Goal: Task Accomplishment & Management: Manage account settings

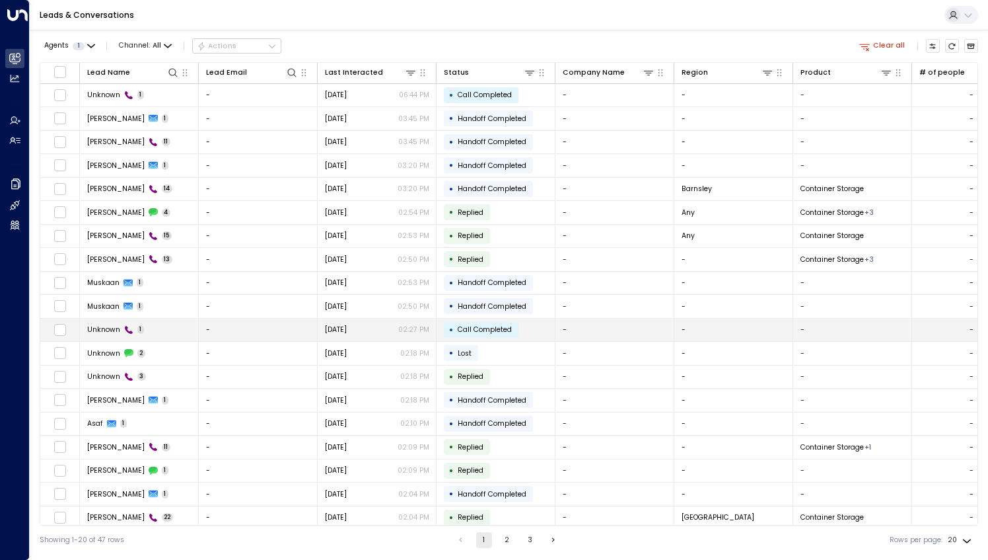
scroll to position [25, 0]
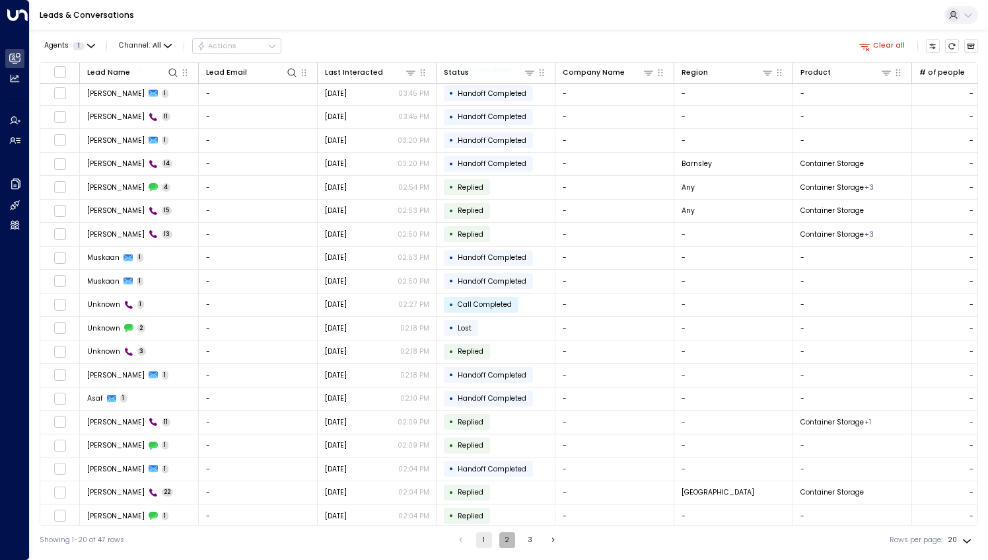
click at [505, 534] on button "2" at bounding box center [507, 540] width 16 height 16
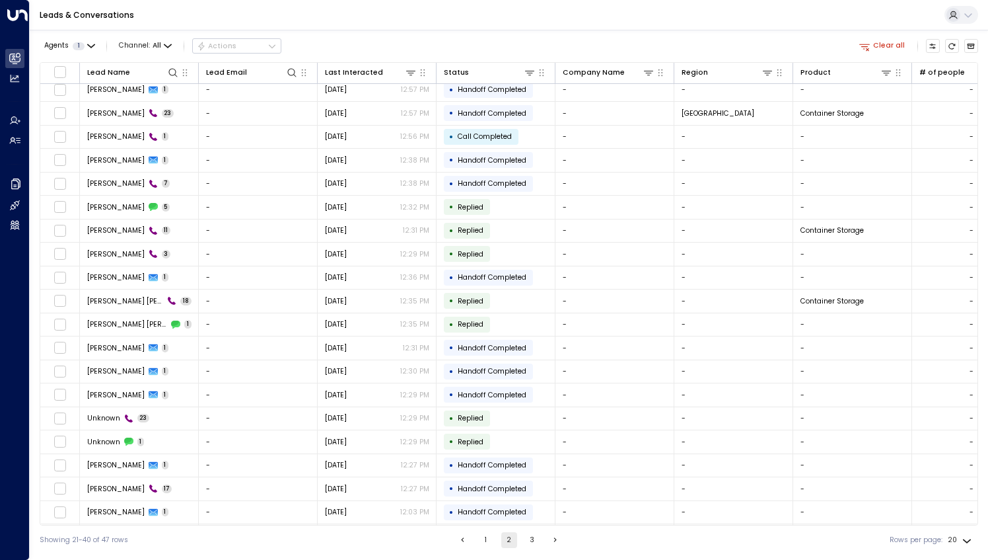
scroll to position [25, 0]
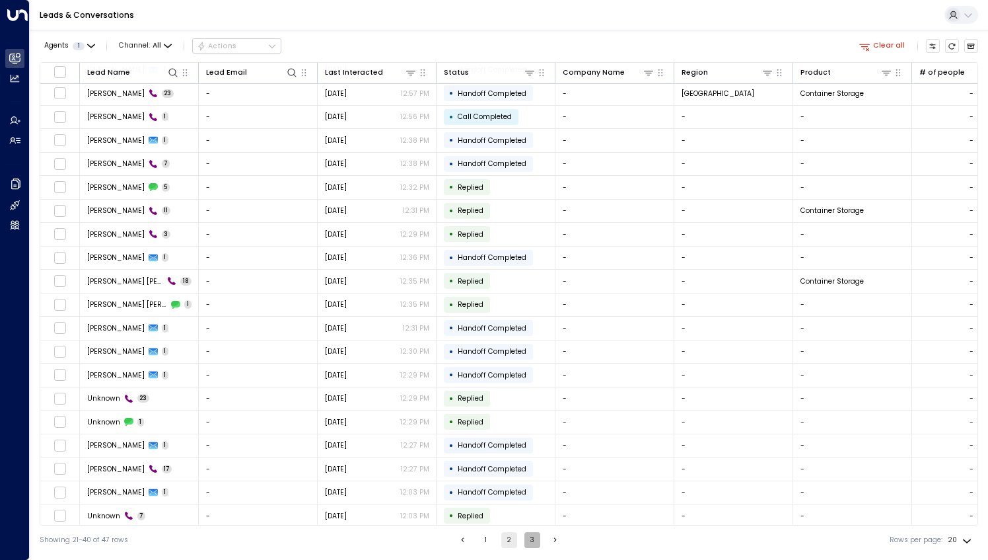
click at [534, 541] on button "3" at bounding box center [533, 540] width 16 height 16
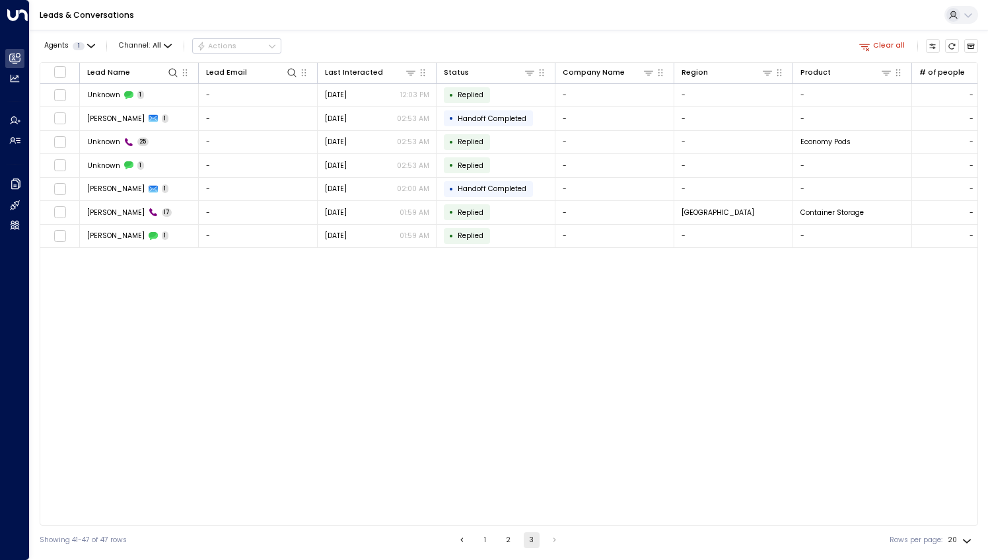
click at [889, 42] on button "Clear all" at bounding box center [883, 46] width 54 height 14
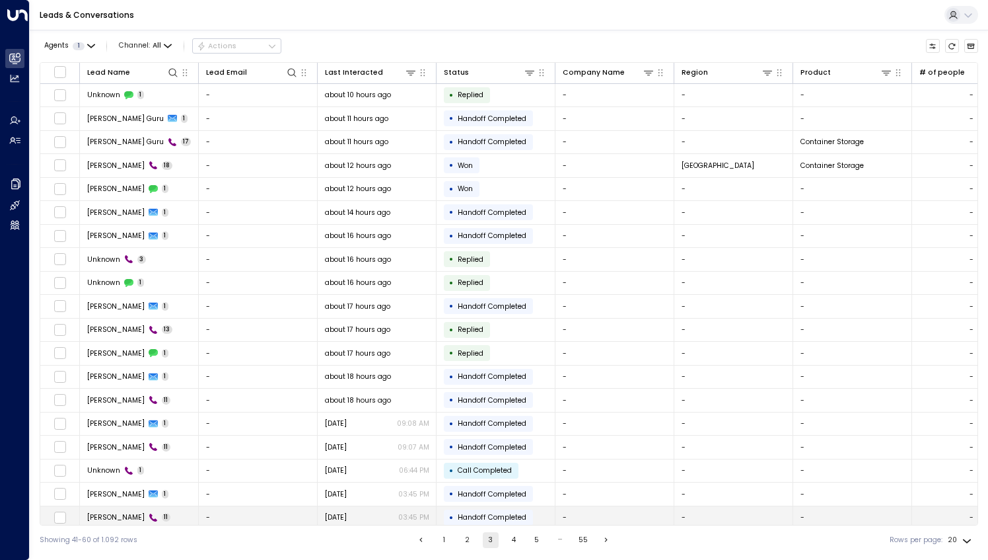
scroll to position [25, 0]
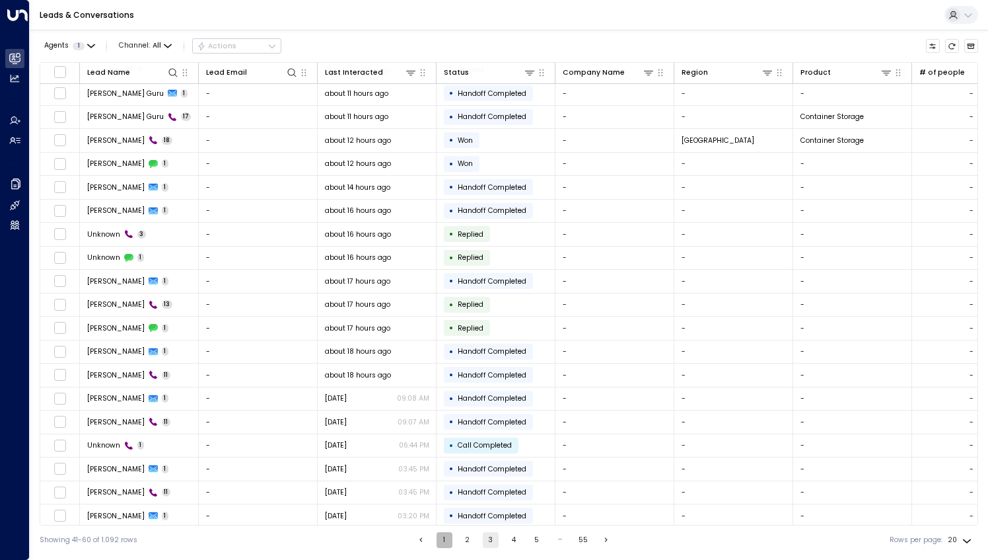
click at [443, 538] on button "1" at bounding box center [445, 540] width 16 height 16
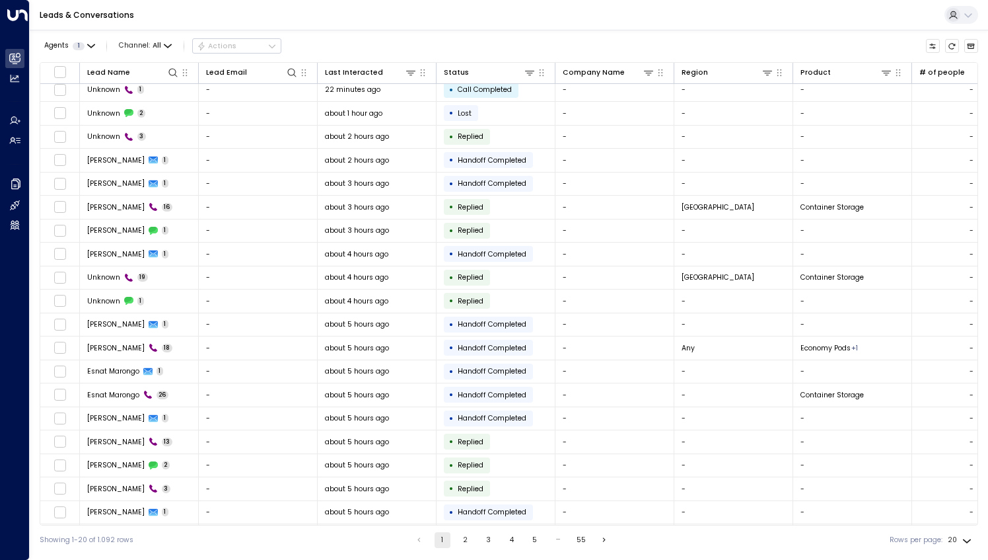
scroll to position [25, 0]
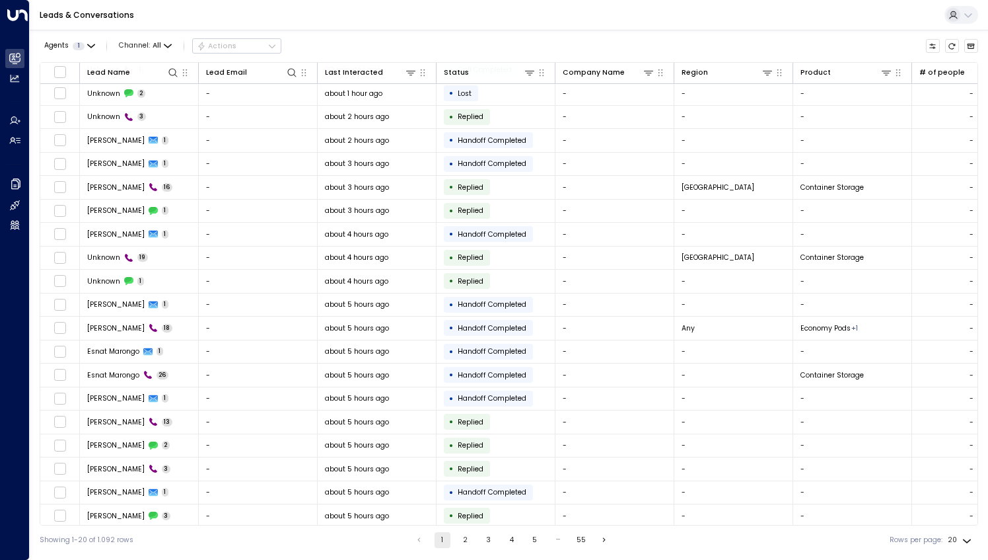
click at [465, 542] on button "2" at bounding box center [466, 540] width 16 height 16
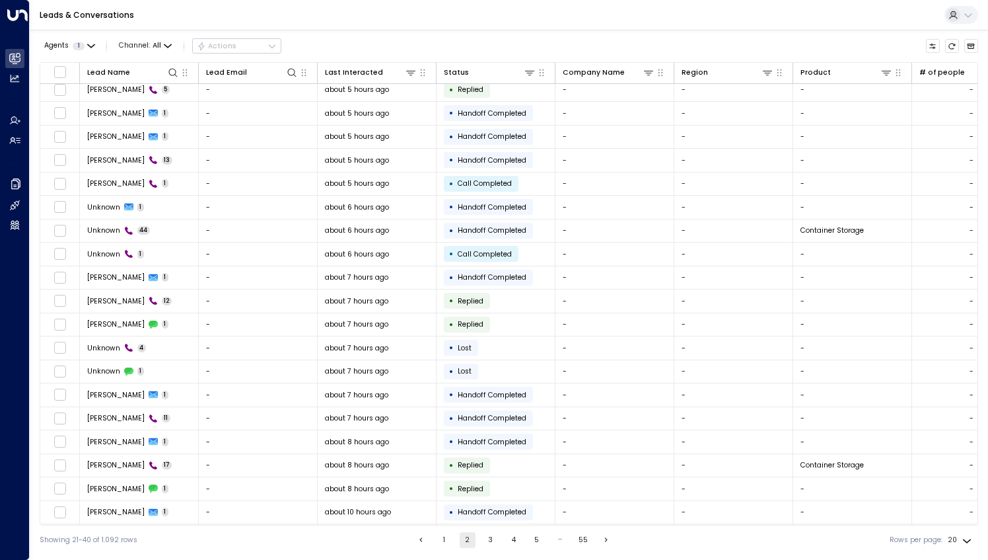
scroll to position [25, 0]
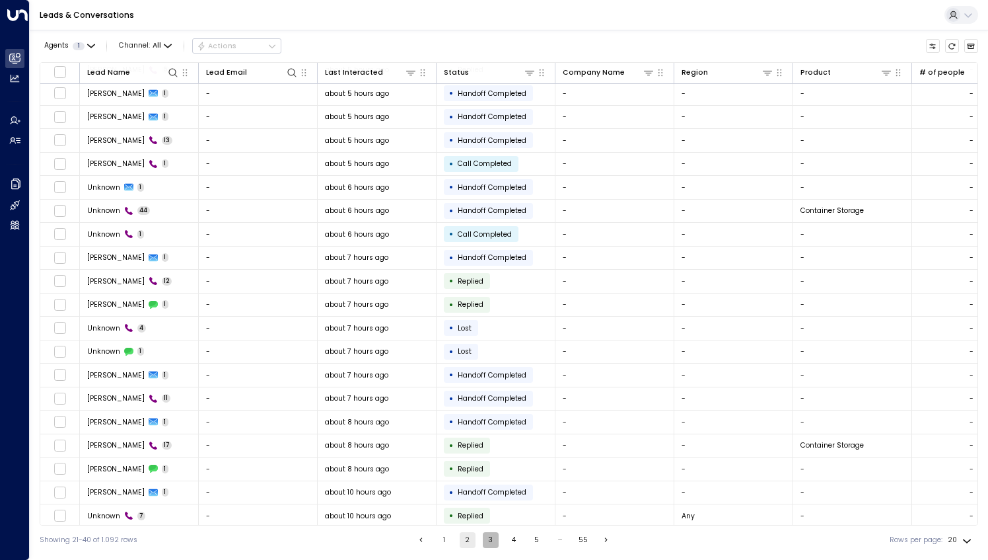
click at [486, 543] on button "3" at bounding box center [491, 540] width 16 height 16
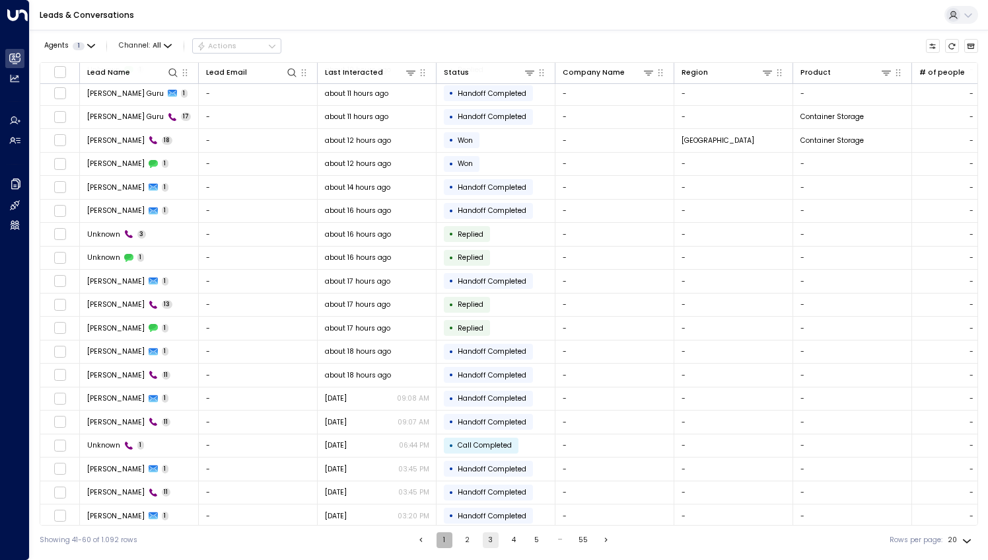
click at [449, 542] on button "1" at bounding box center [445, 540] width 16 height 16
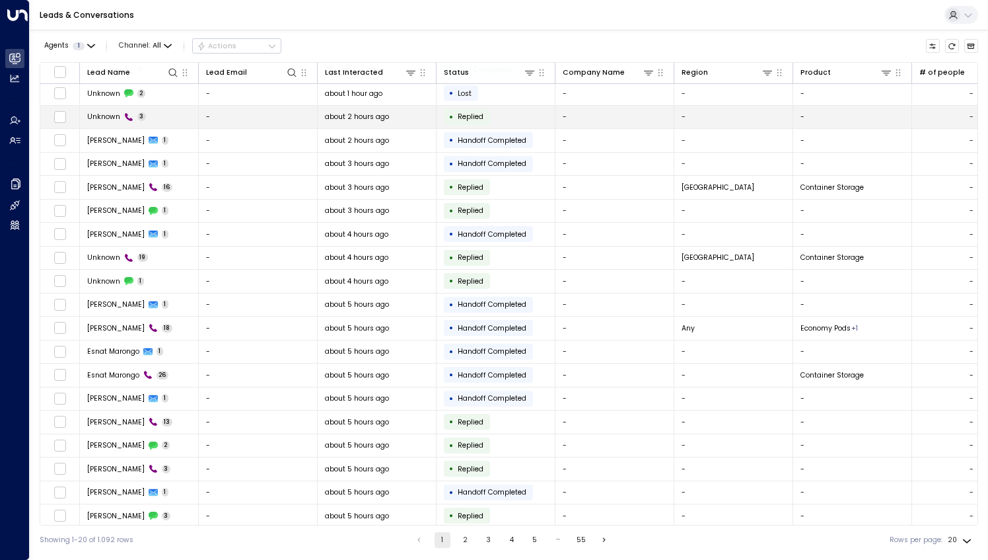
click at [169, 115] on td "Unknown 3" at bounding box center [139, 117] width 119 height 23
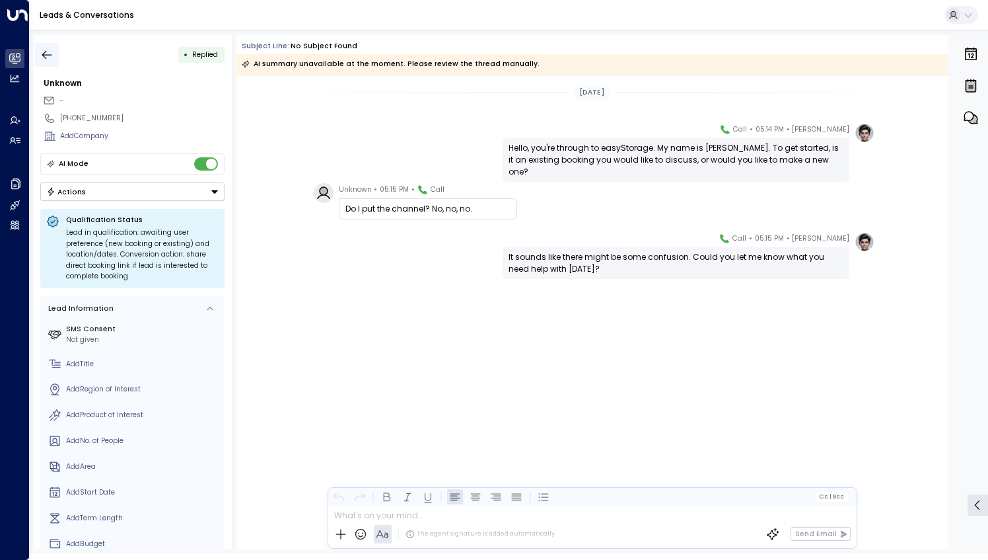
click at [48, 54] on icon "button" at bounding box center [47, 54] width 10 height 9
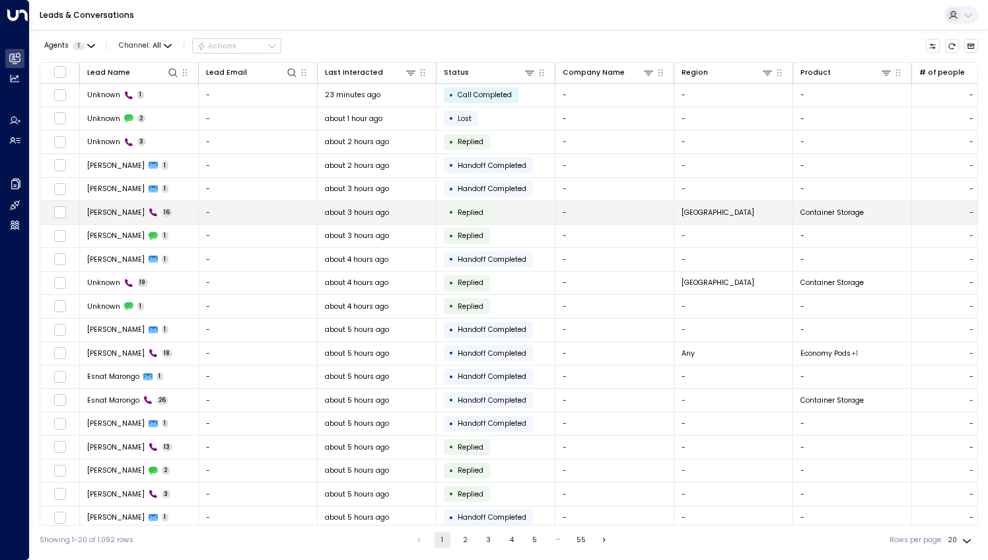
click at [159, 213] on td "[PERSON_NAME] C 16" at bounding box center [139, 212] width 119 height 23
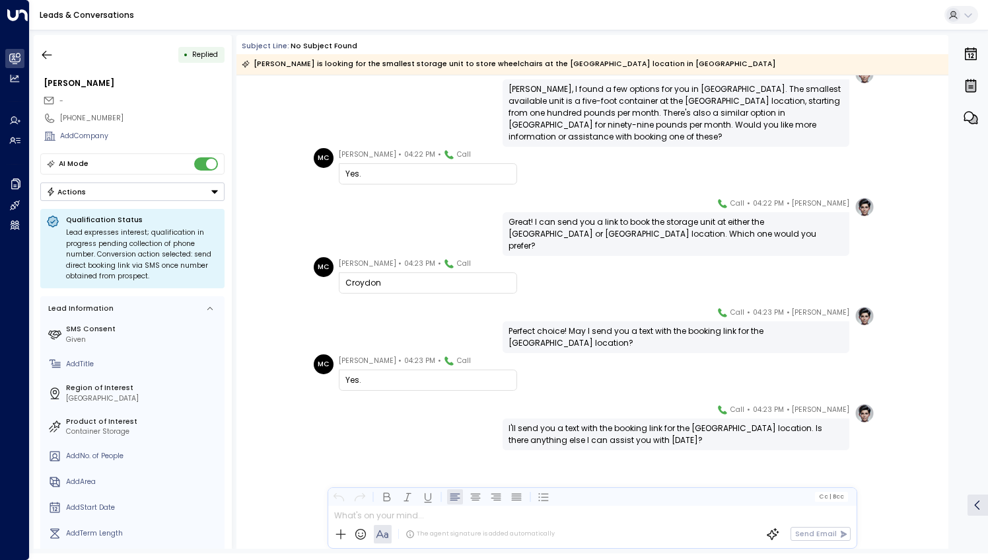
scroll to position [544, 0]
click at [46, 50] on icon "button" at bounding box center [47, 54] width 10 height 9
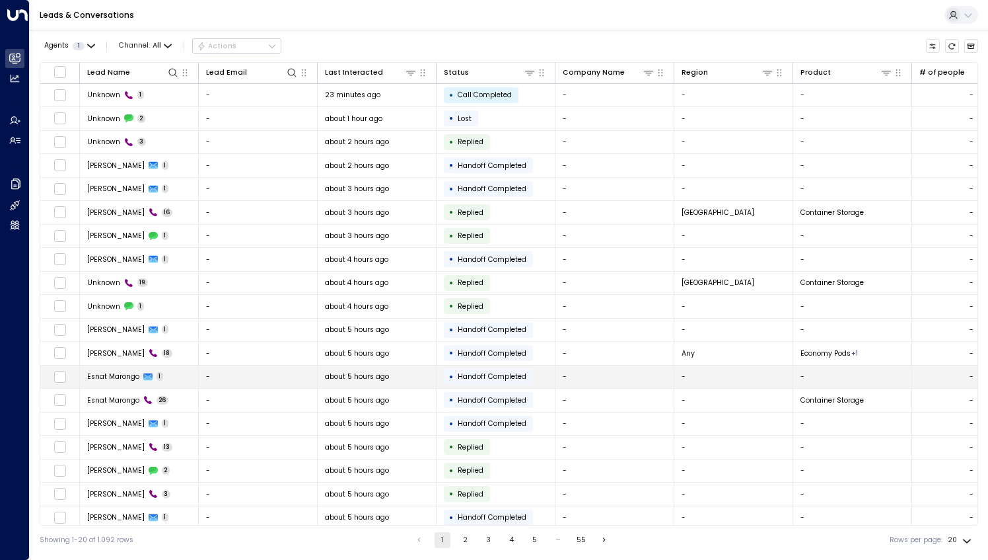
scroll to position [25, 0]
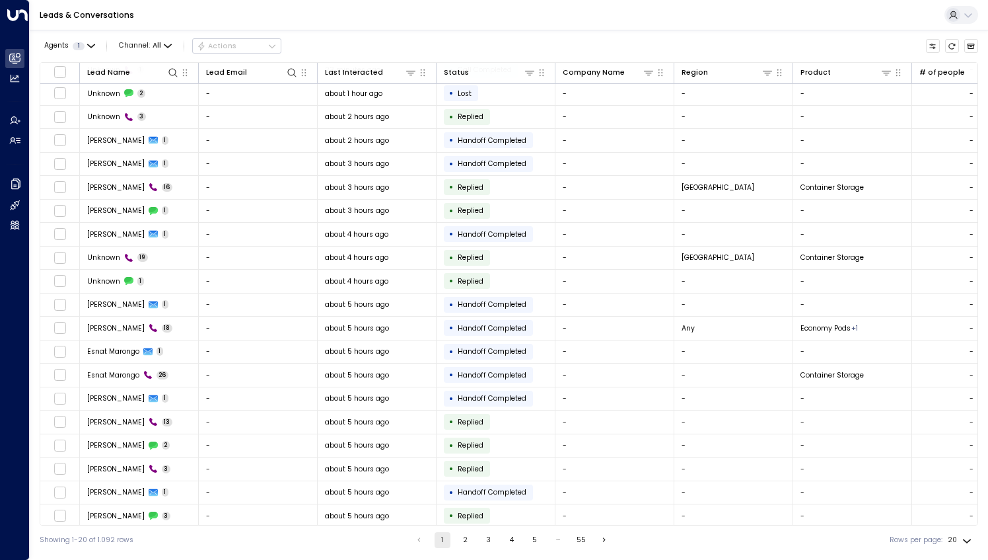
click at [464, 535] on button "2" at bounding box center [466, 540] width 16 height 16
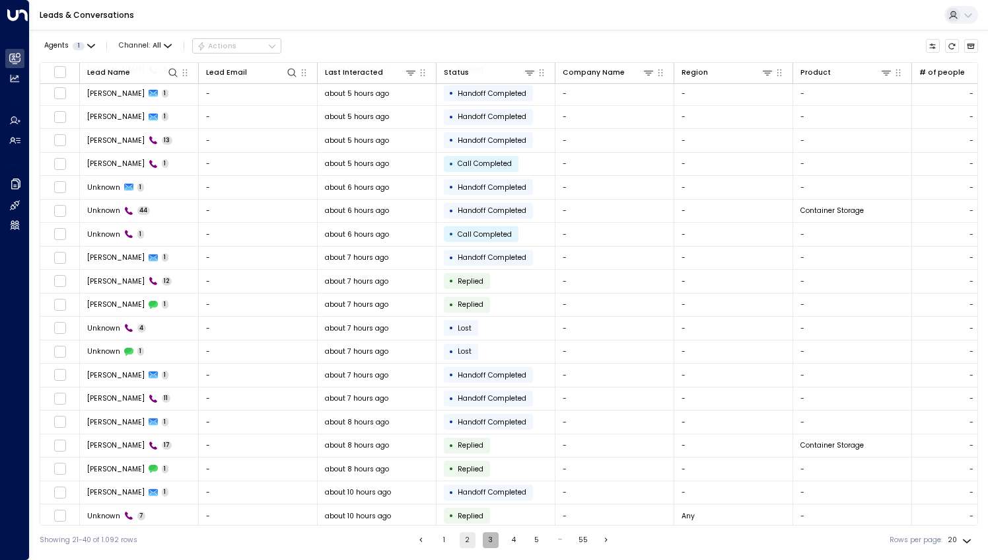
click at [483, 539] on button "3" at bounding box center [491, 540] width 16 height 16
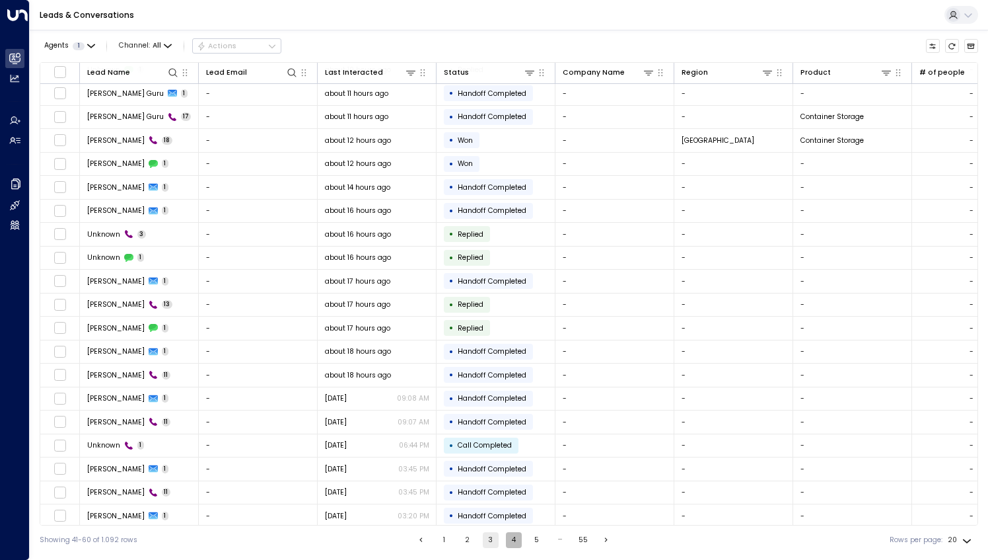
click at [509, 540] on button "4" at bounding box center [514, 540] width 16 height 16
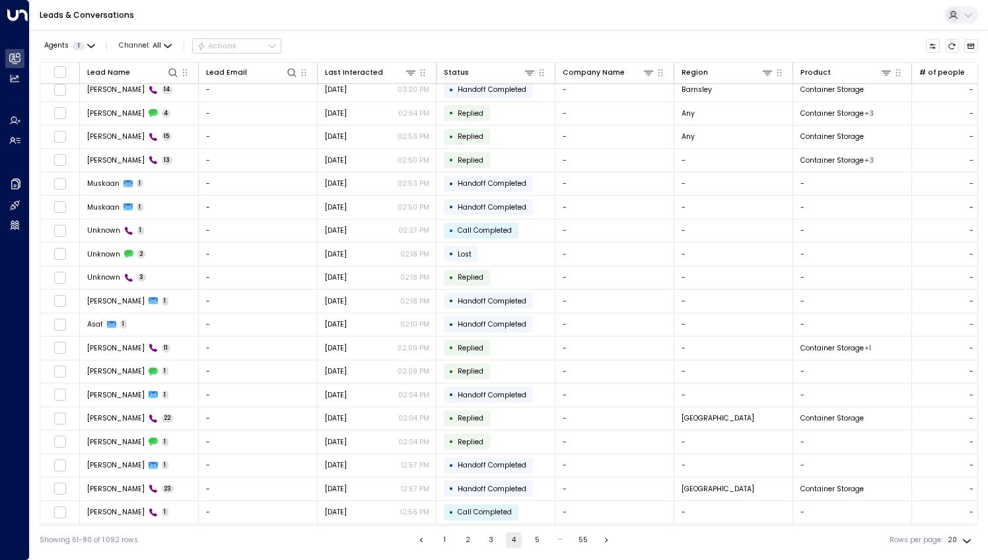
scroll to position [25, 0]
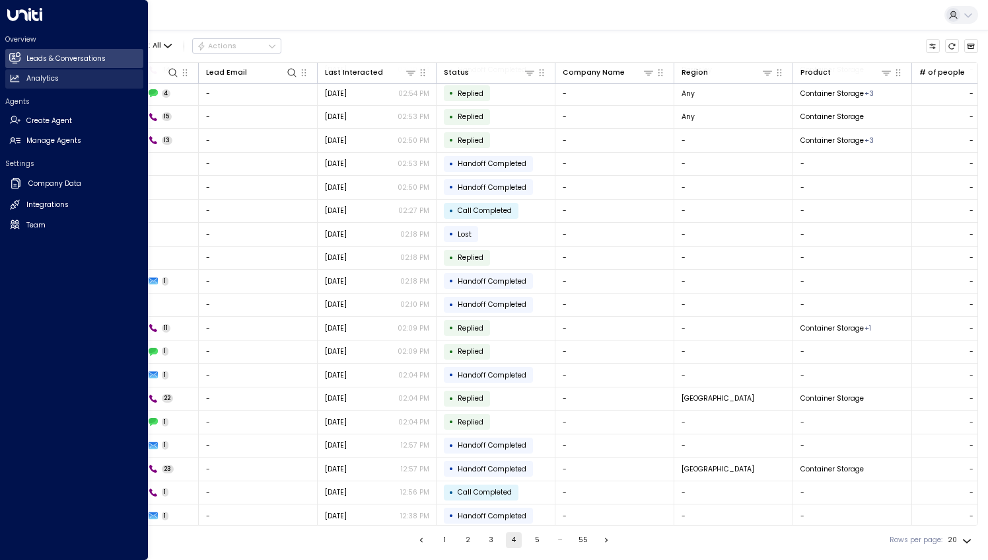
click at [17, 76] on icon at bounding box center [15, 78] width 9 height 7
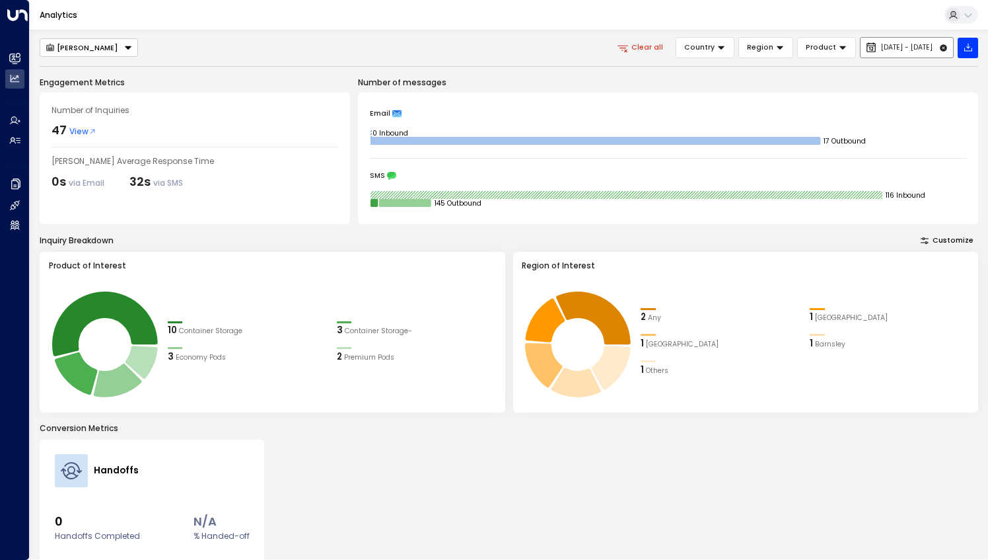
click at [881, 46] on span "[DATE] - [DATE]" at bounding box center [907, 48] width 52 height 8
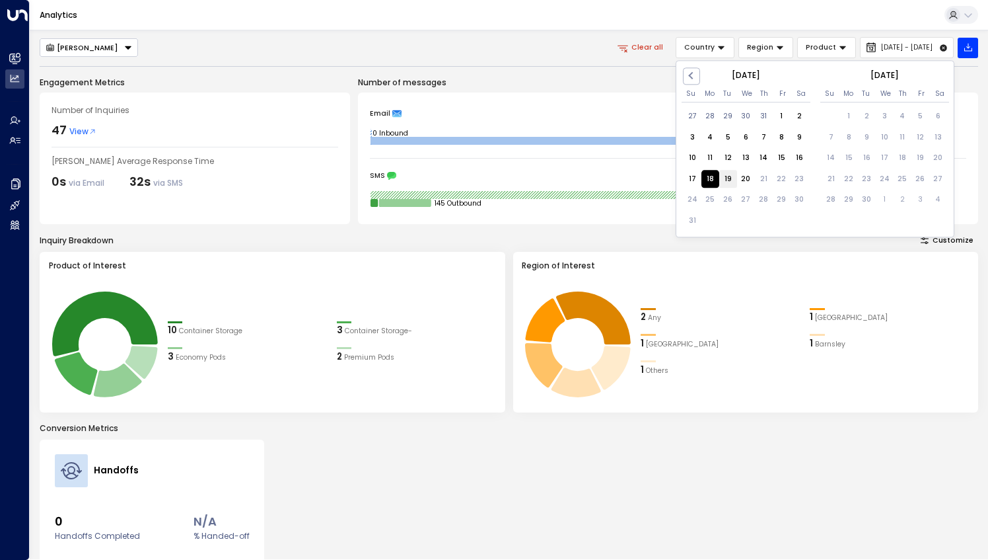
click at [728, 176] on div "19" at bounding box center [728, 179] width 18 height 18
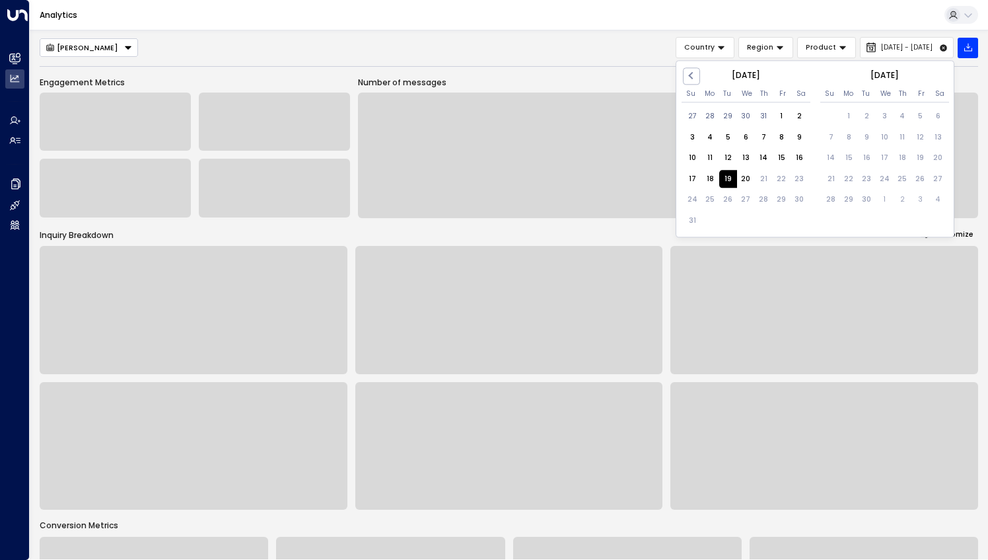
click at [728, 176] on div "19" at bounding box center [728, 179] width 18 height 18
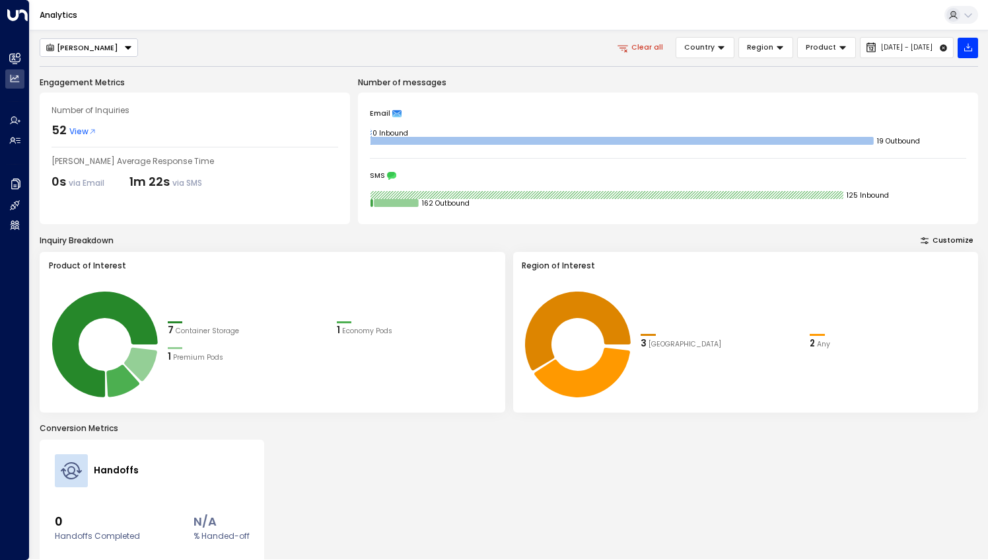
click at [78, 135] on span "View" at bounding box center [82, 132] width 27 height 12
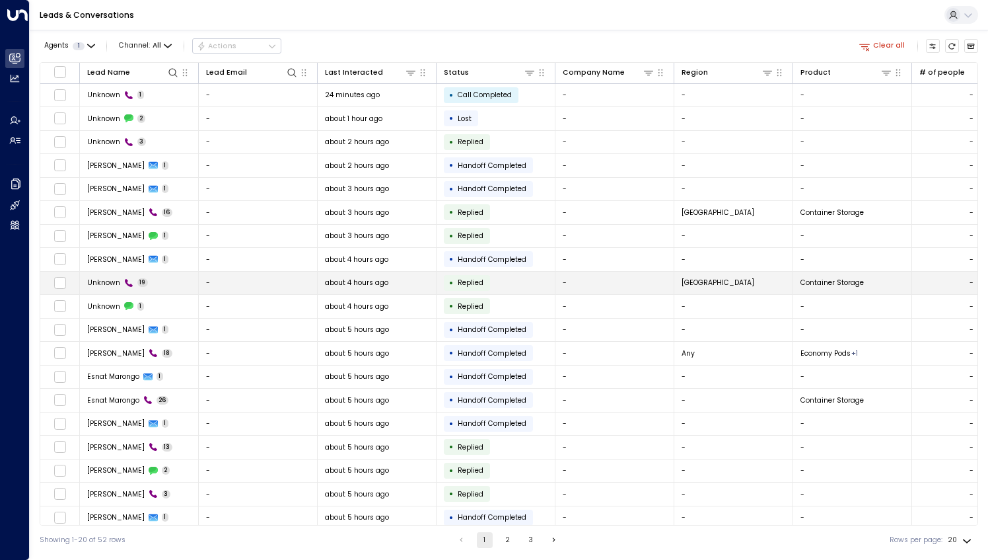
scroll to position [25, 0]
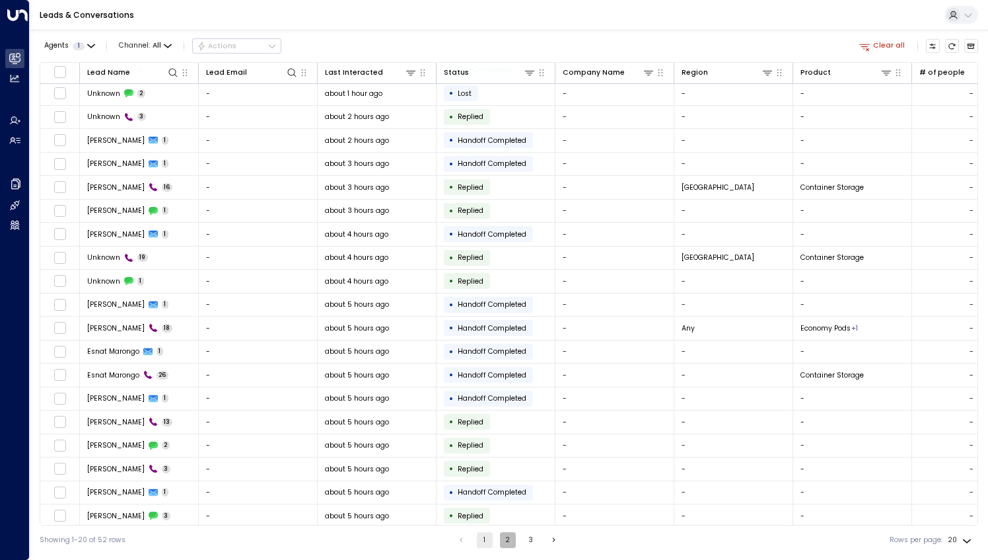
click at [503, 539] on button "2" at bounding box center [508, 540] width 16 height 16
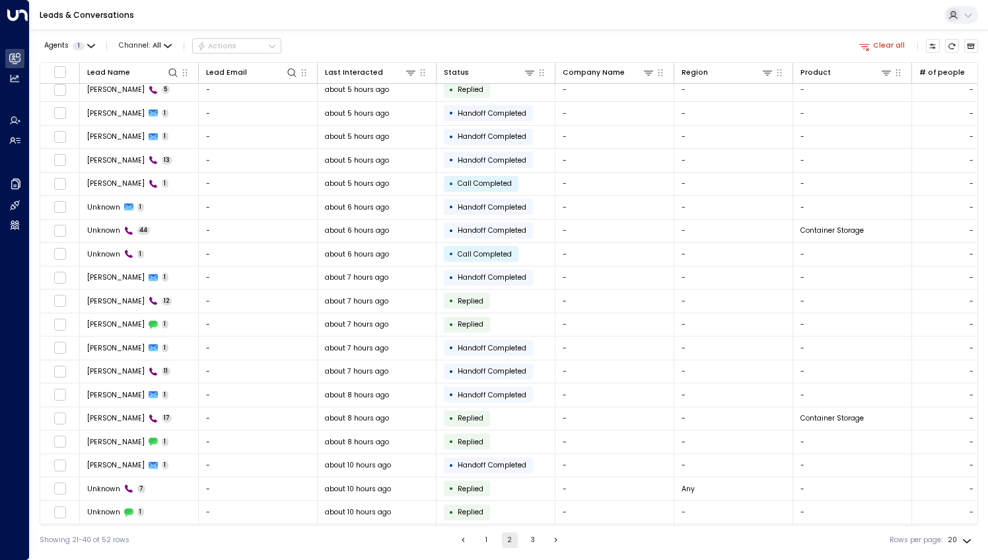
scroll to position [25, 0]
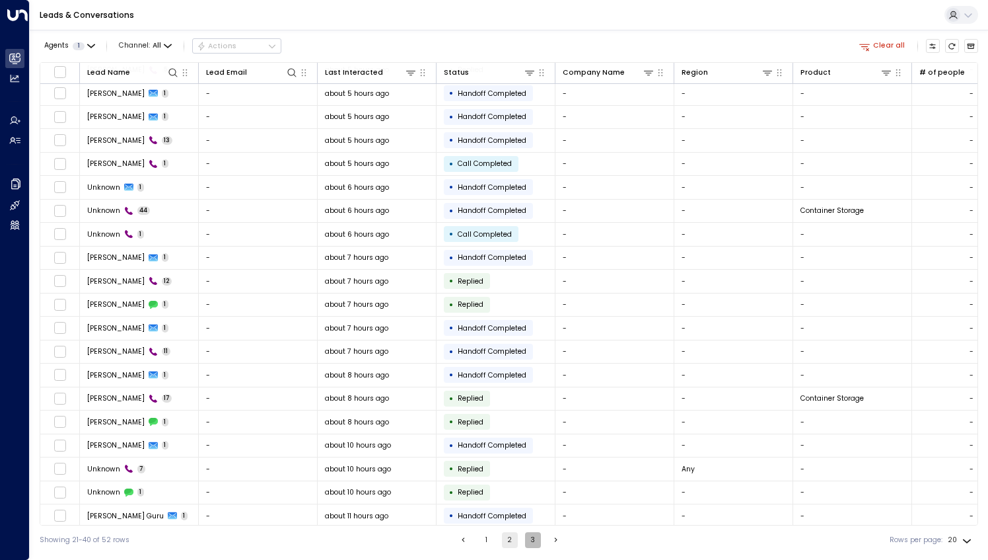
click at [525, 542] on button "3" at bounding box center [533, 540] width 16 height 16
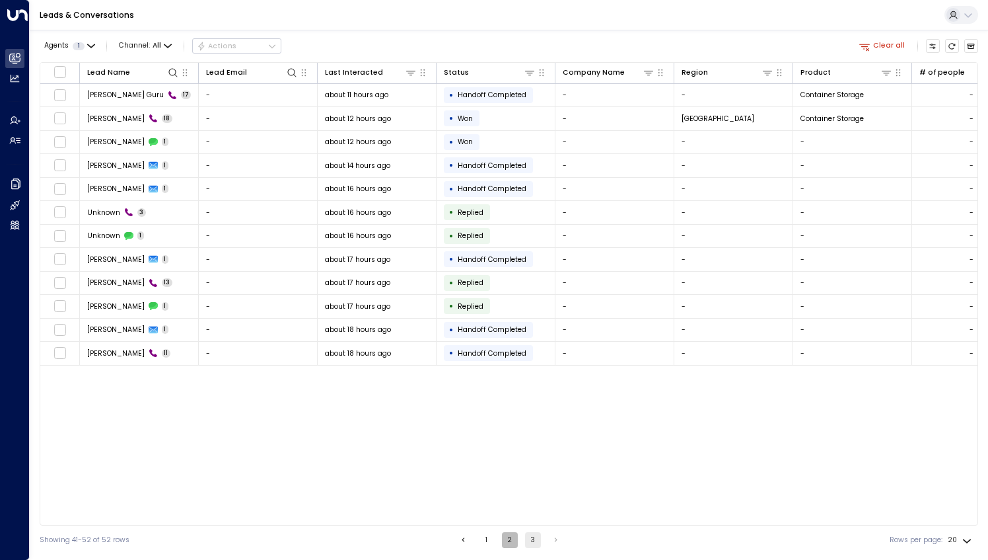
click at [509, 543] on button "2" at bounding box center [510, 540] width 16 height 16
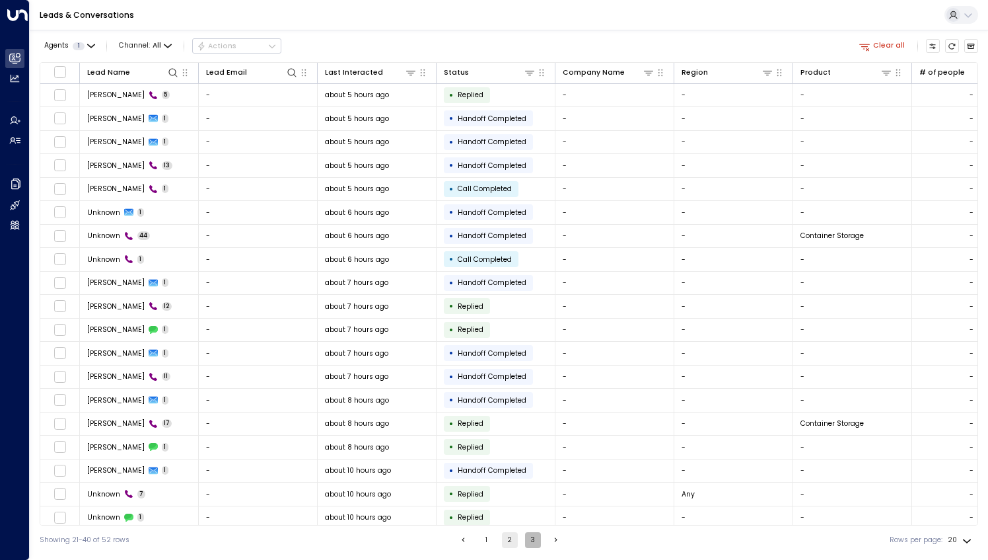
click at [529, 542] on button "3" at bounding box center [533, 540] width 16 height 16
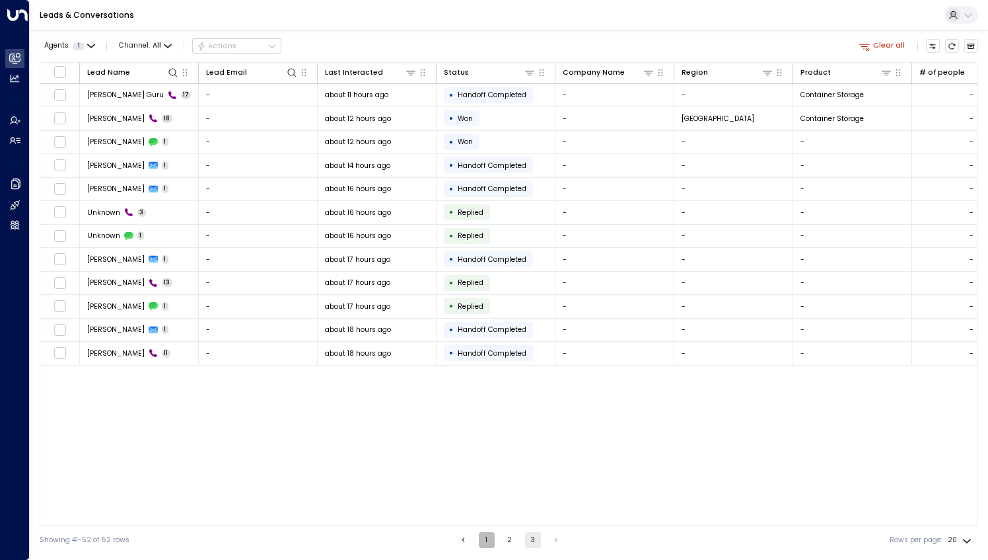
click at [486, 542] on button "1" at bounding box center [487, 540] width 16 height 16
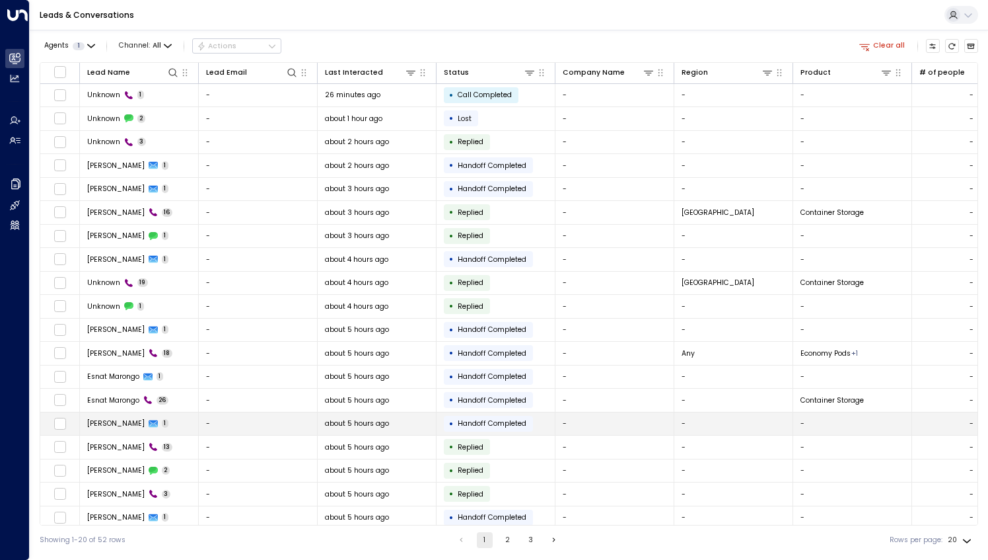
scroll to position [25, 0]
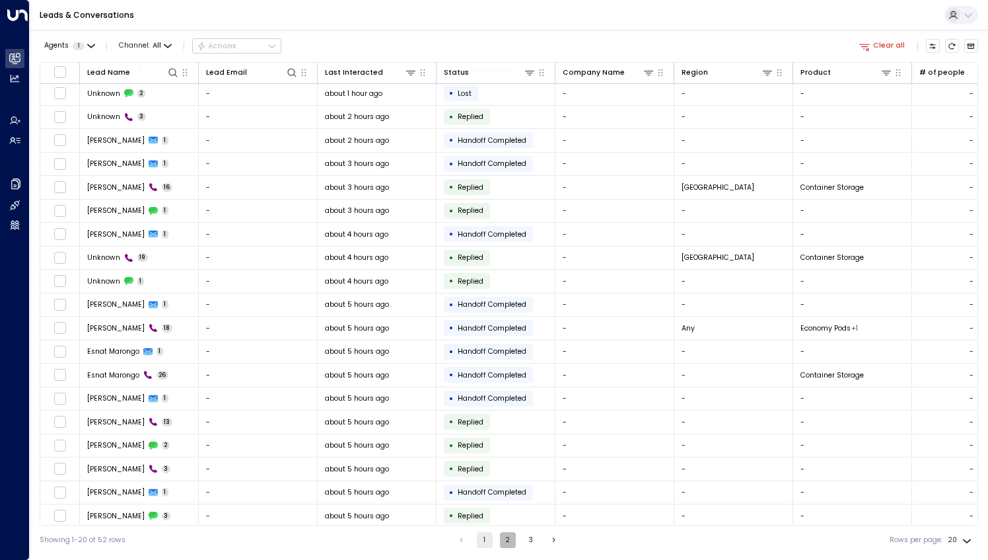
click at [509, 542] on button "2" at bounding box center [508, 540] width 16 height 16
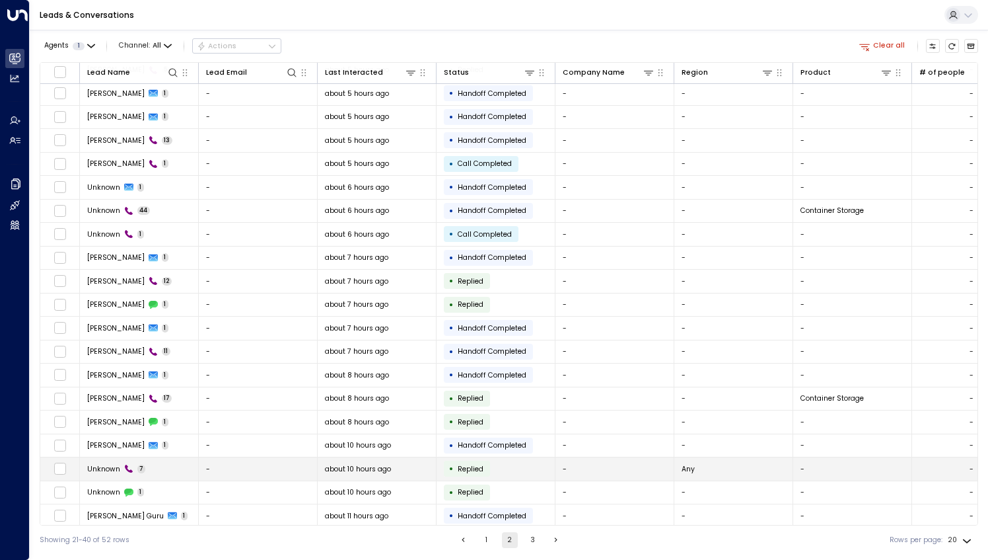
click at [202, 463] on td "-" at bounding box center [258, 468] width 119 height 23
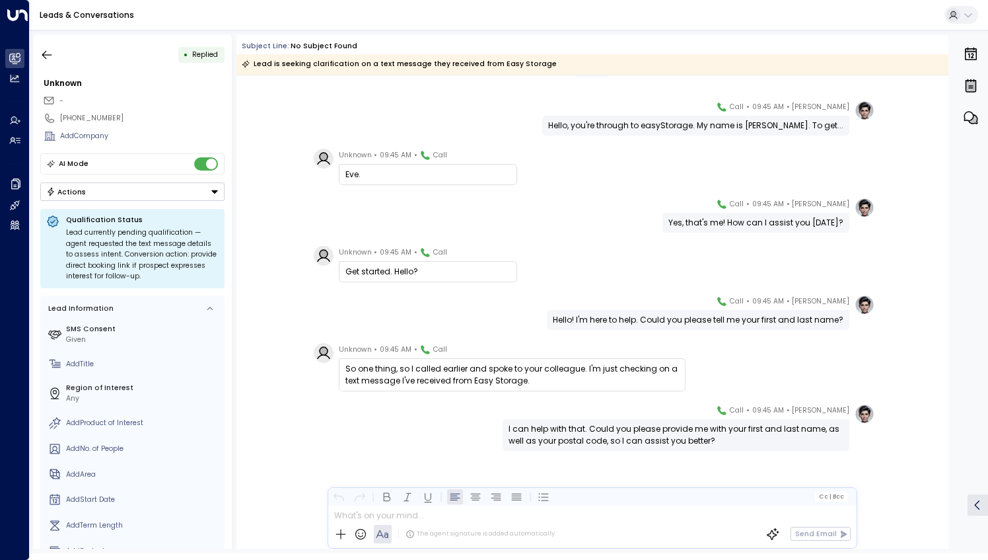
scroll to position [24, 0]
click at [52, 54] on icon "button" at bounding box center [47, 54] width 10 height 9
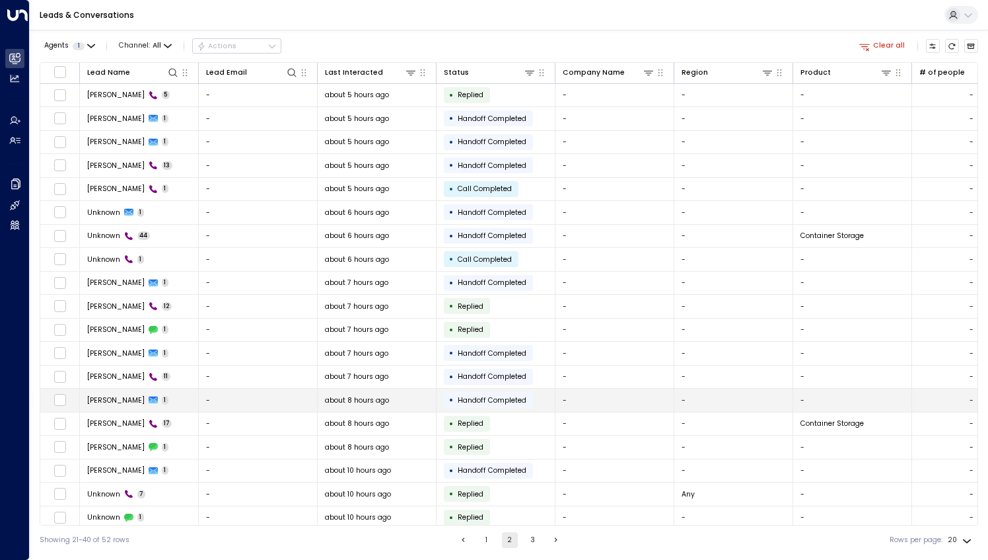
scroll to position [25, 0]
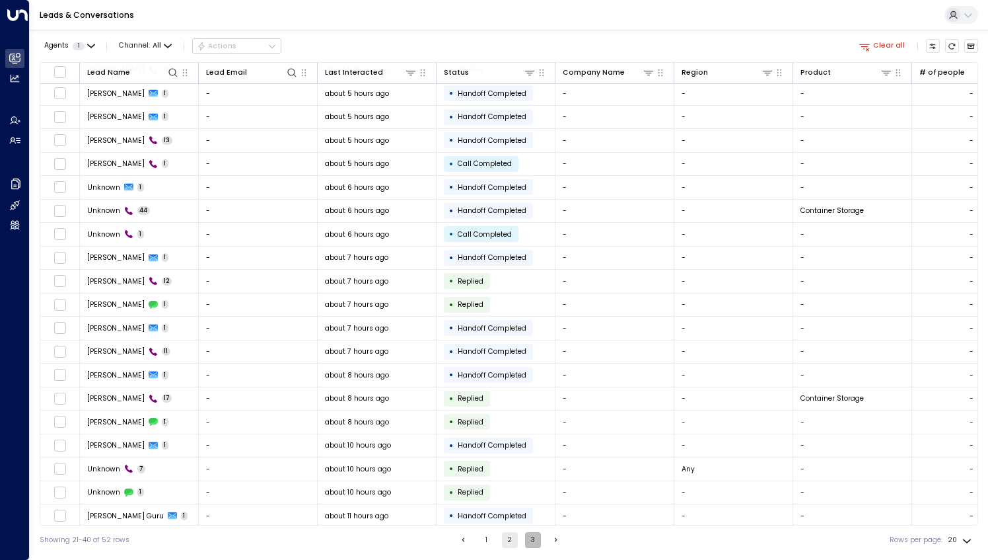
click at [528, 540] on button "3" at bounding box center [533, 540] width 16 height 16
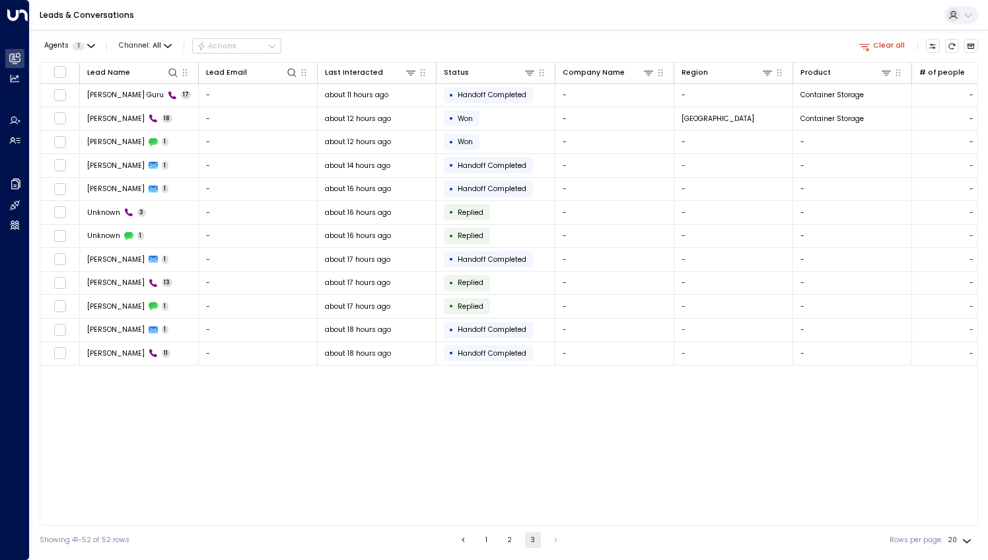
click at [885, 48] on button "Clear all" at bounding box center [883, 46] width 54 height 14
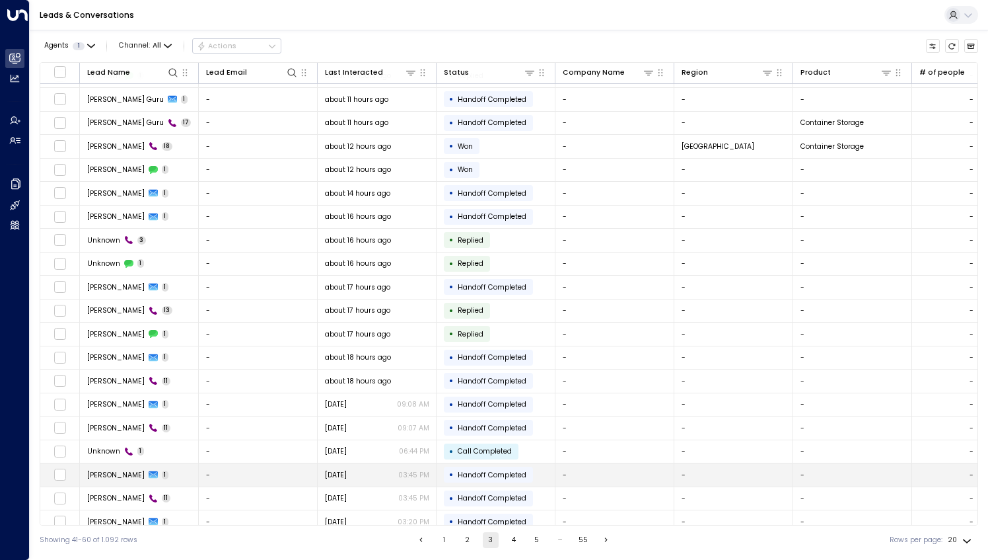
scroll to position [25, 0]
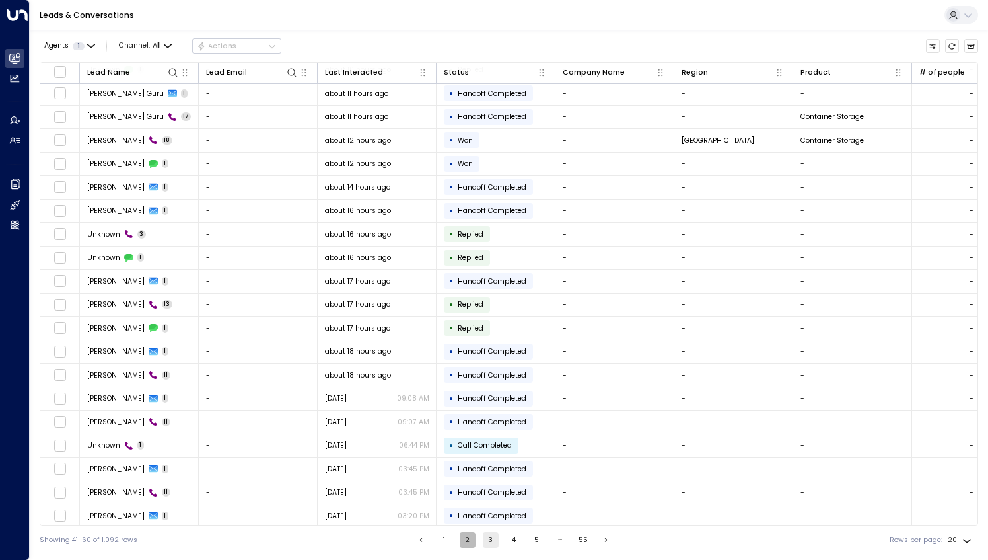
click at [462, 536] on button "2" at bounding box center [468, 540] width 16 height 16
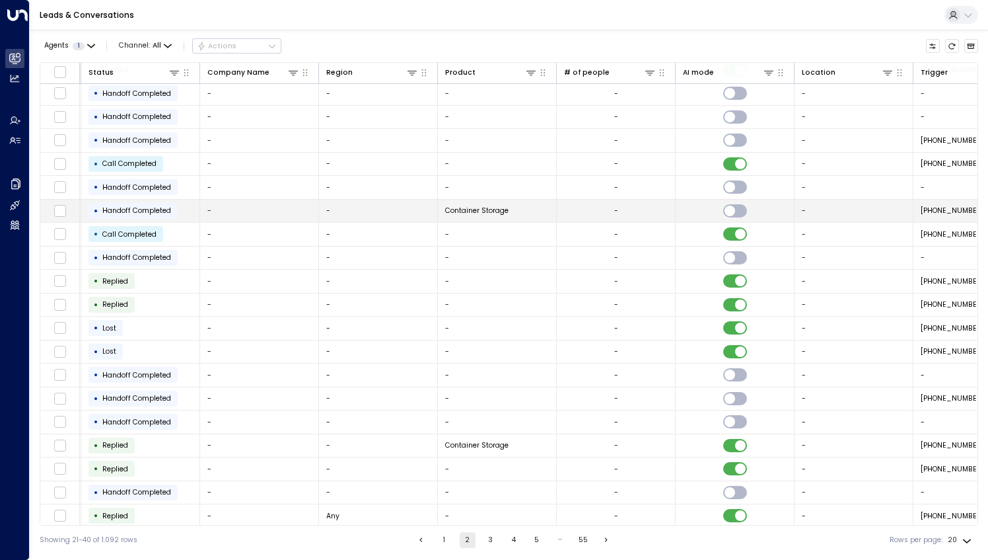
scroll to position [25, 534]
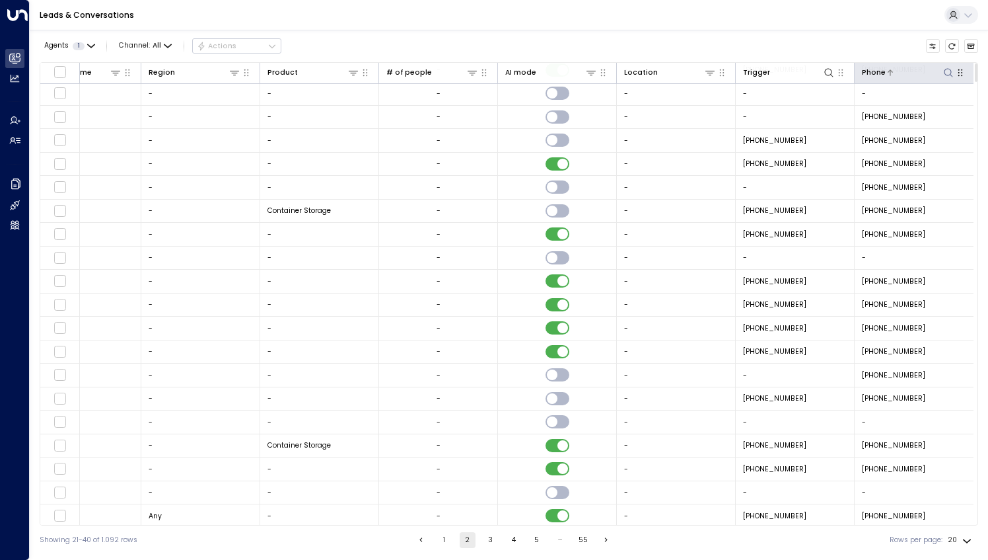
click at [945, 69] on icon at bounding box center [948, 72] width 11 height 11
type input "**********"
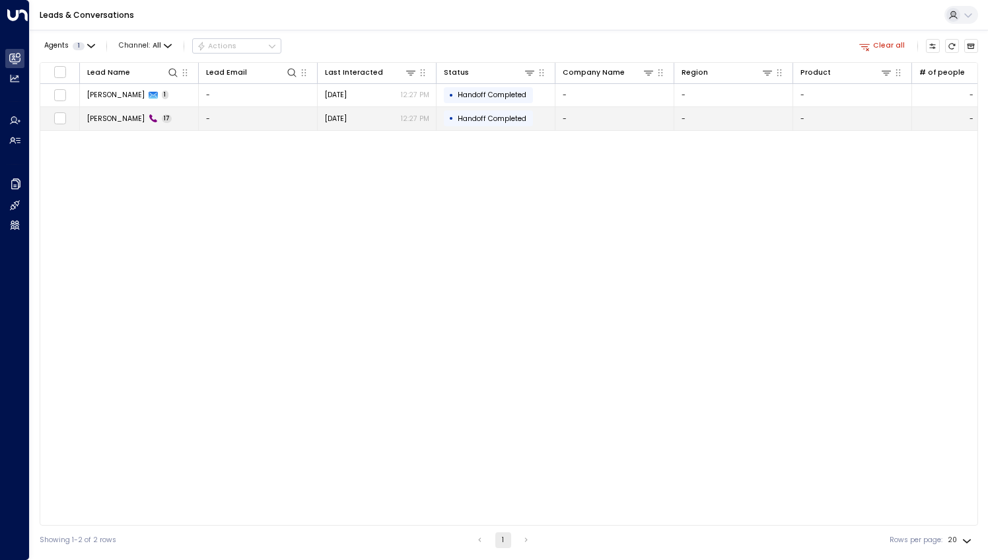
click at [95, 116] on span "[PERSON_NAME]" at bounding box center [115, 119] width 57 height 10
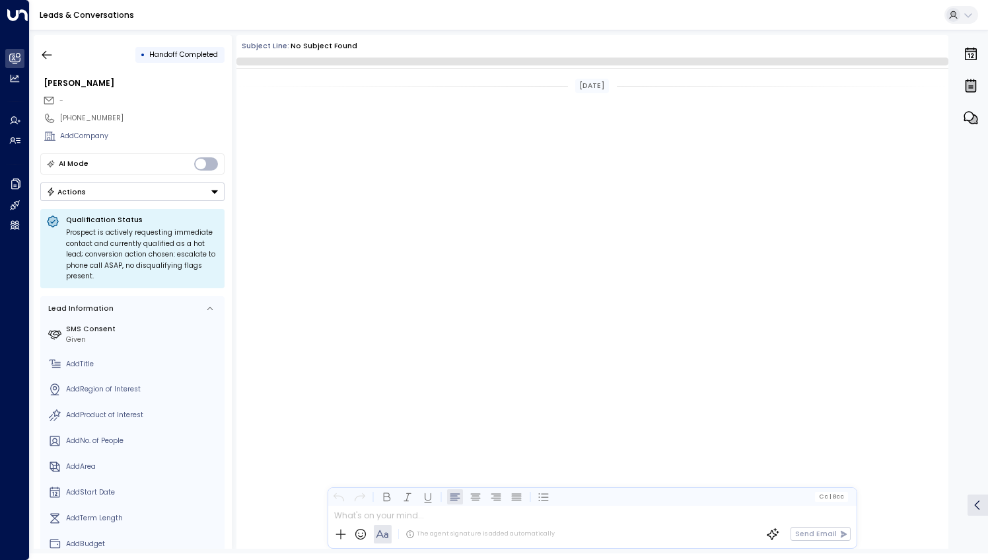
scroll to position [514, 0]
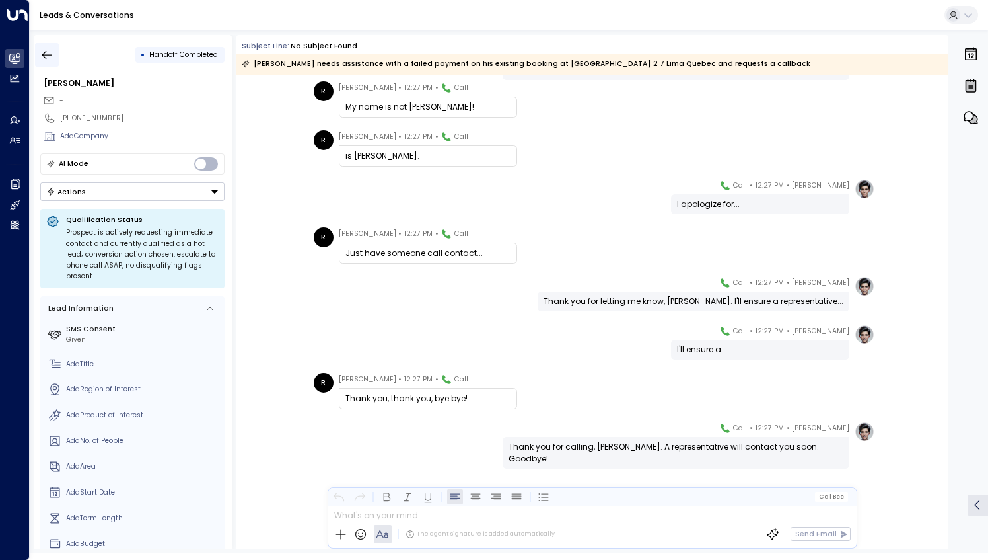
click at [42, 51] on icon "button" at bounding box center [46, 54] width 13 height 13
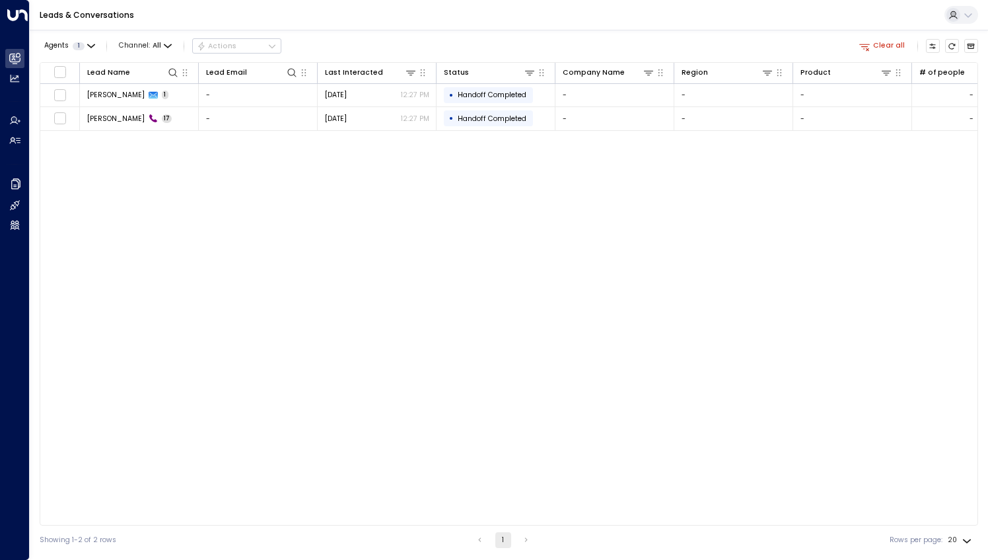
click at [871, 48] on icon "button" at bounding box center [865, 46] width 12 height 12
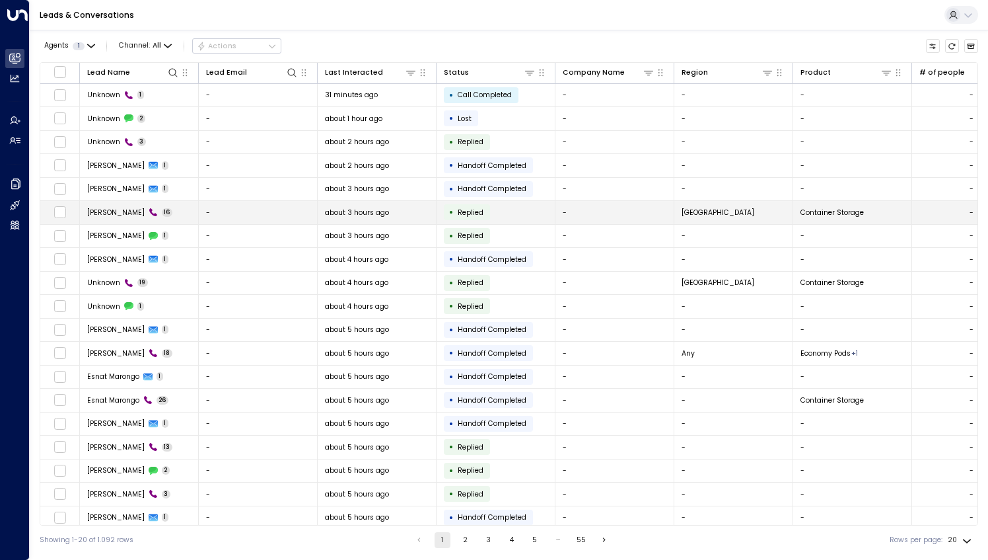
scroll to position [25, 0]
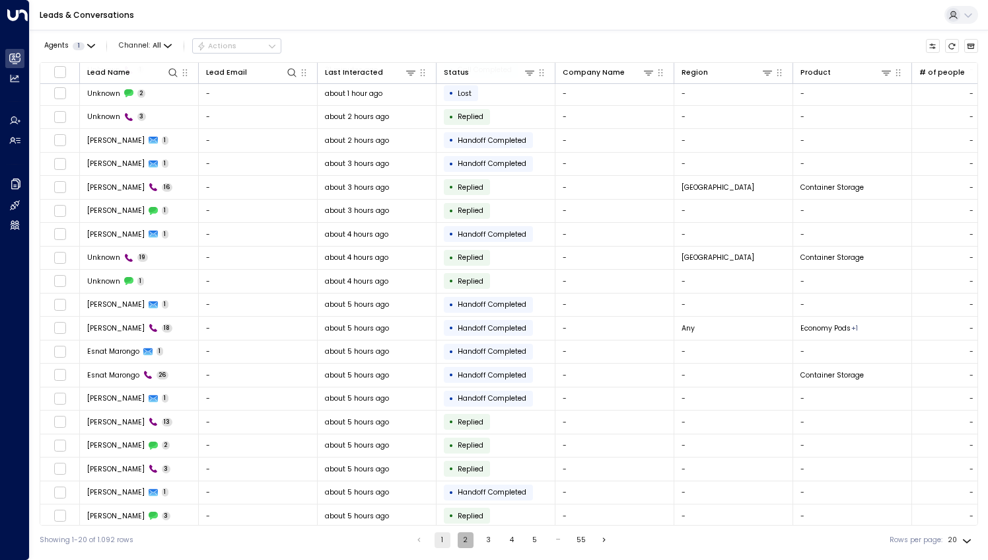
click at [465, 538] on button "2" at bounding box center [466, 540] width 16 height 16
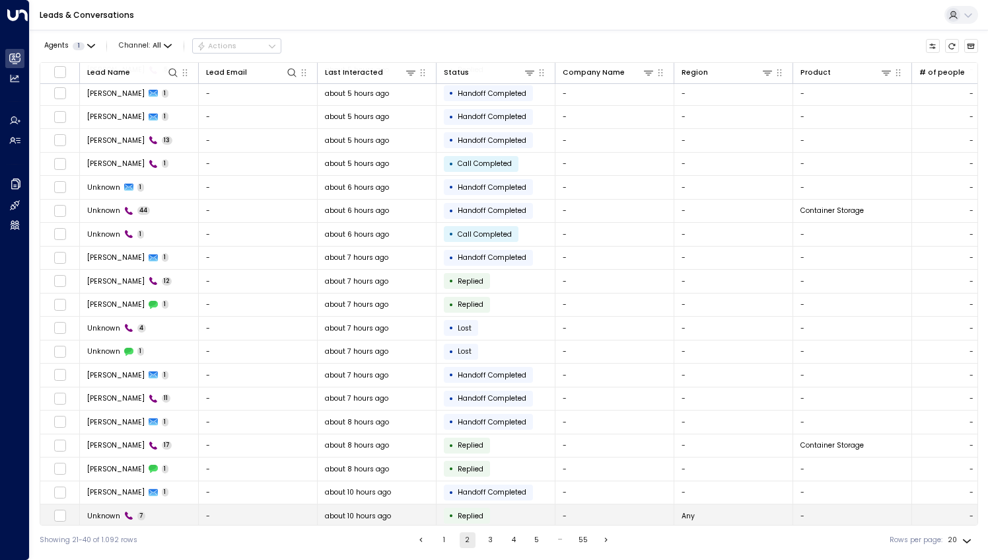
click at [173, 510] on td "Unknown 7" at bounding box center [139, 515] width 119 height 23
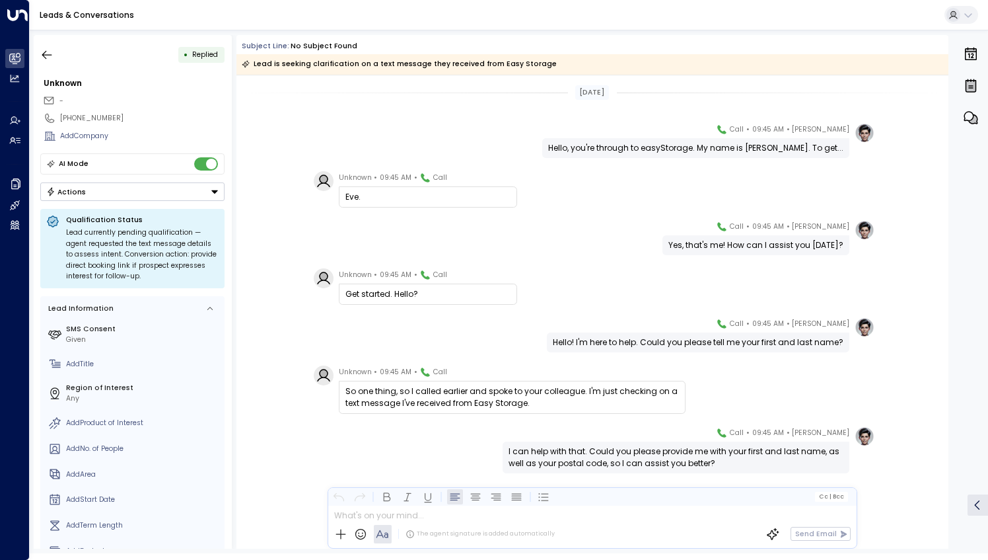
scroll to position [24, 0]
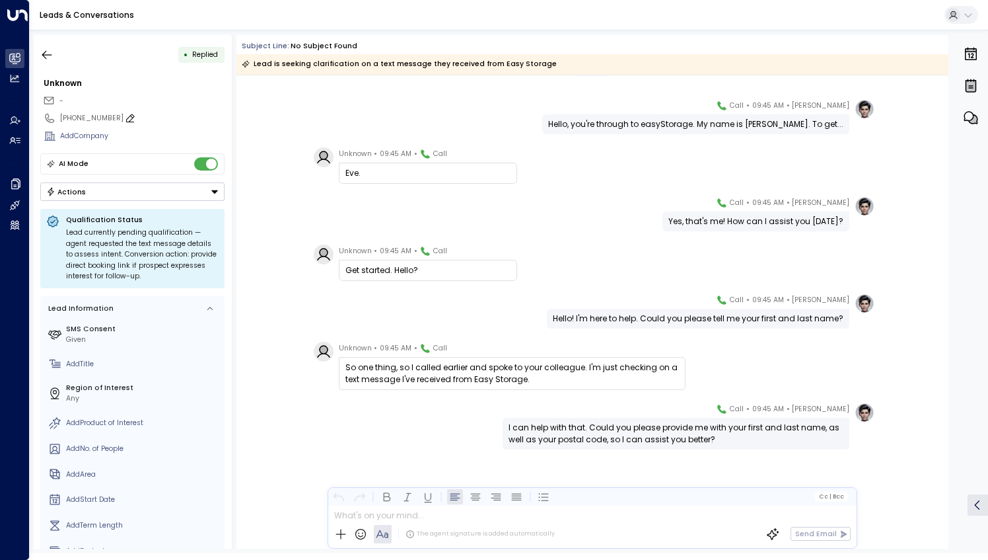
click at [125, 114] on icon at bounding box center [130, 118] width 11 height 11
click at [119, 114] on input "**********" at bounding box center [140, 118] width 160 height 11
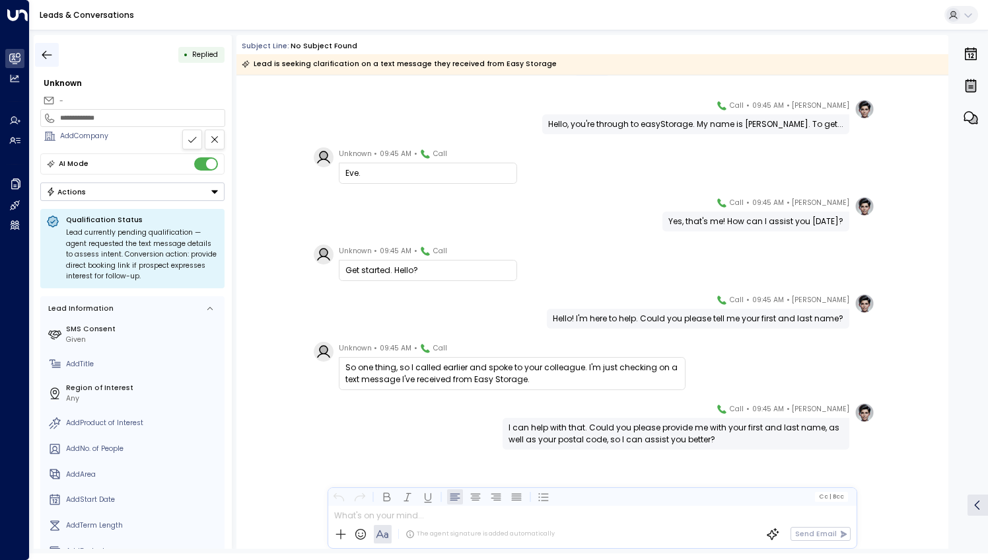
click at [45, 52] on icon "button" at bounding box center [47, 54] width 10 height 9
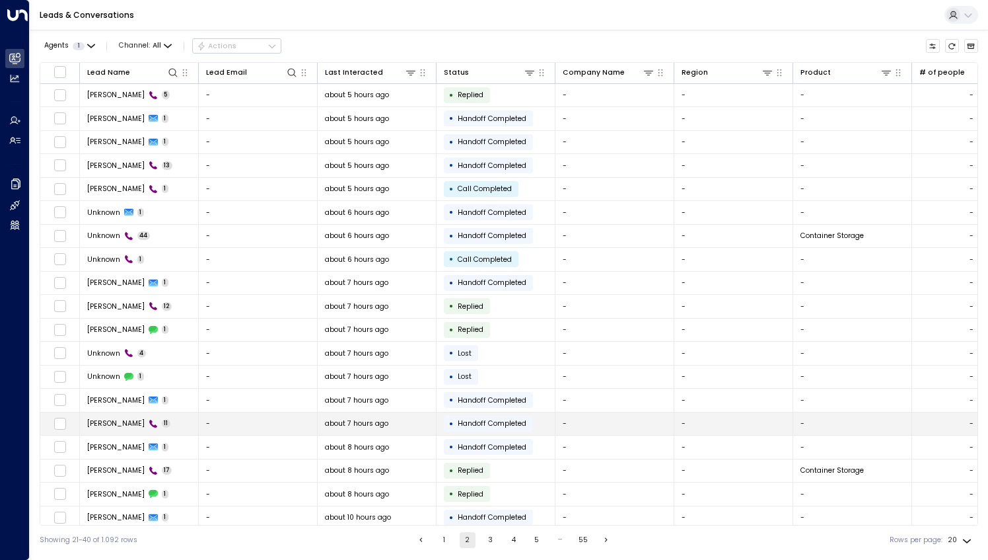
scroll to position [25, 0]
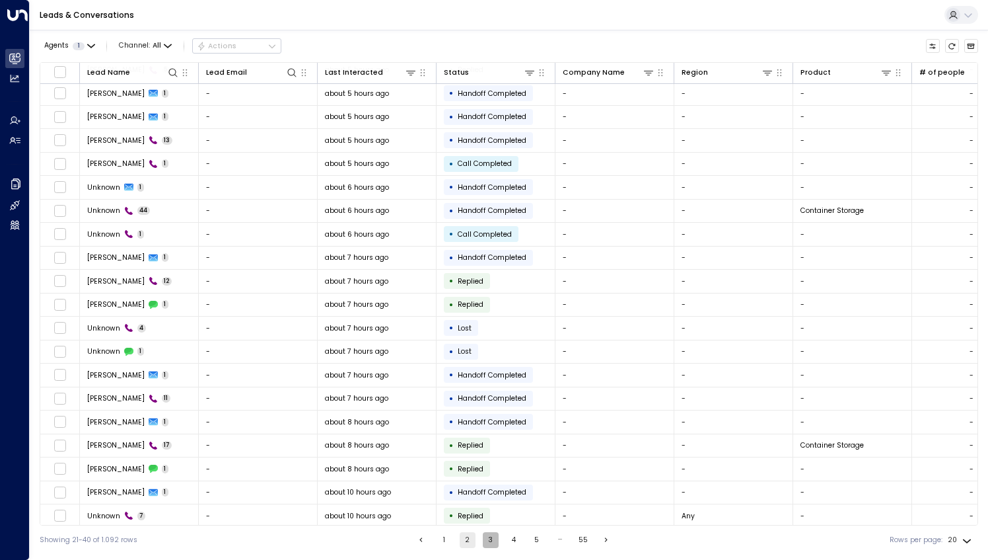
click at [489, 538] on button "3" at bounding box center [491, 540] width 16 height 16
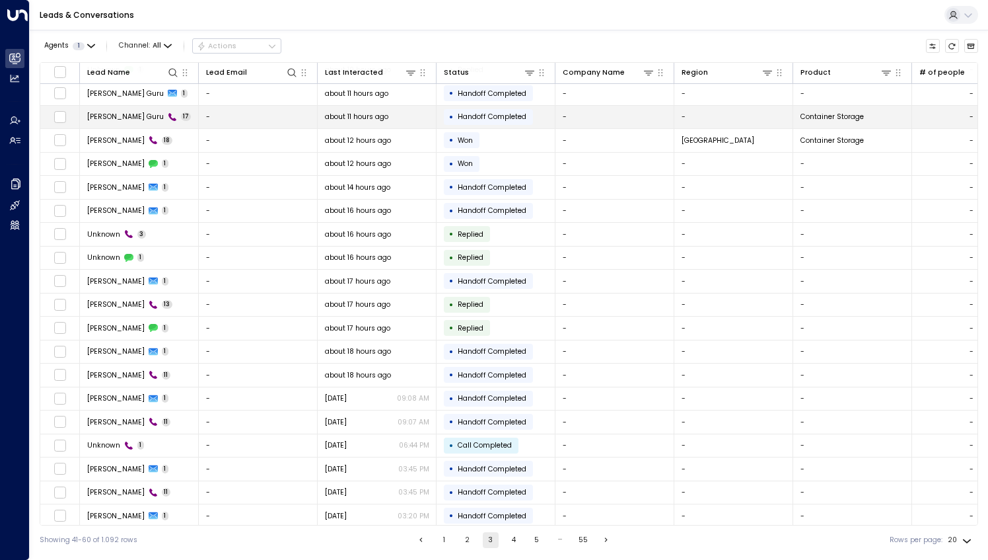
click at [174, 120] on td "[PERSON_NAME] Guru 17" at bounding box center [139, 117] width 119 height 23
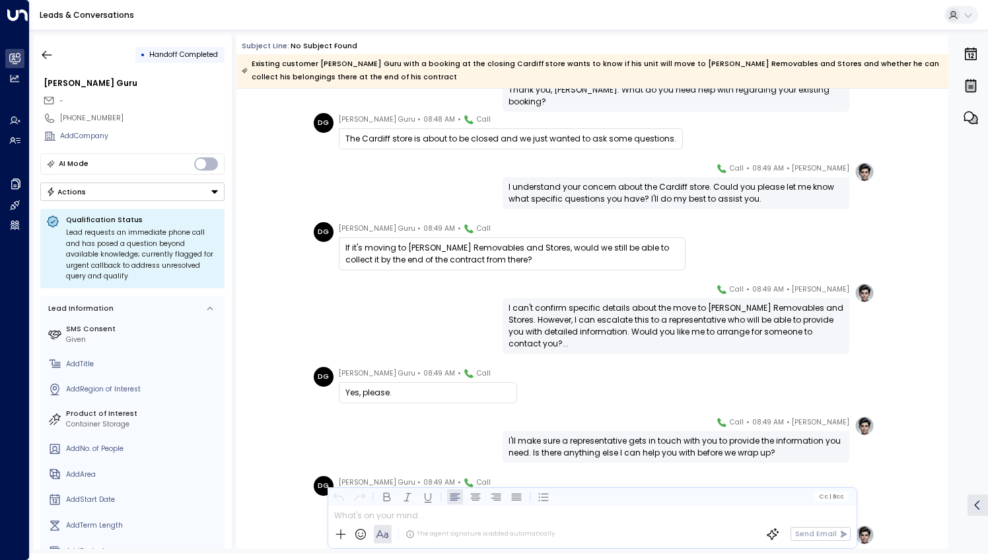
scroll to position [507, 0]
click at [125, 116] on icon at bounding box center [130, 118] width 11 height 11
click at [49, 55] on icon "button" at bounding box center [46, 54] width 13 height 13
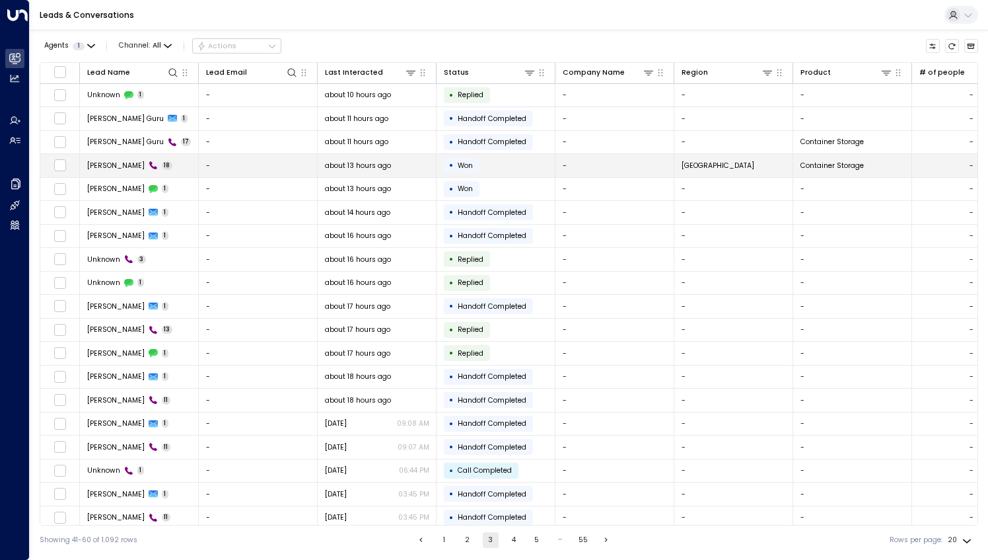
click at [180, 169] on td "[PERSON_NAME] 18" at bounding box center [139, 165] width 119 height 23
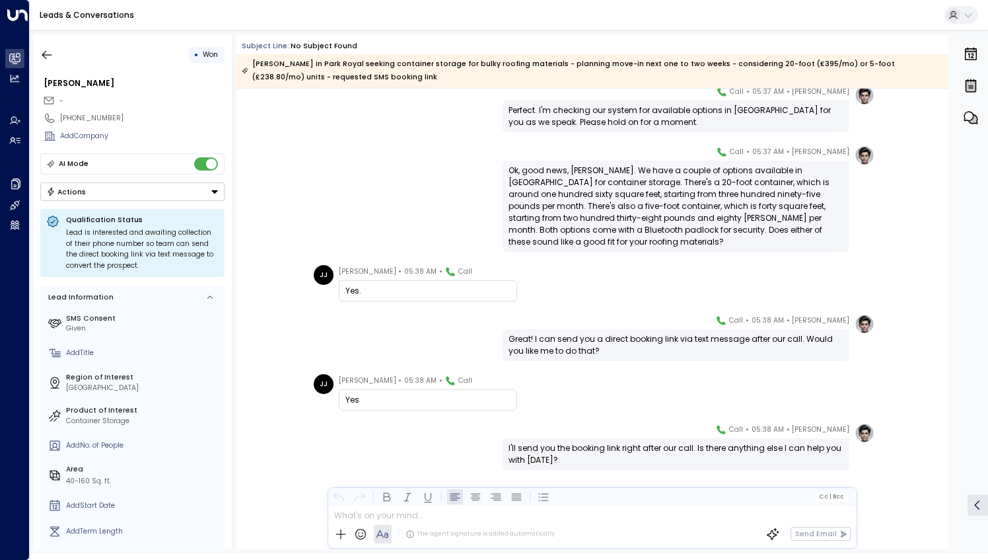
scroll to position [996, 0]
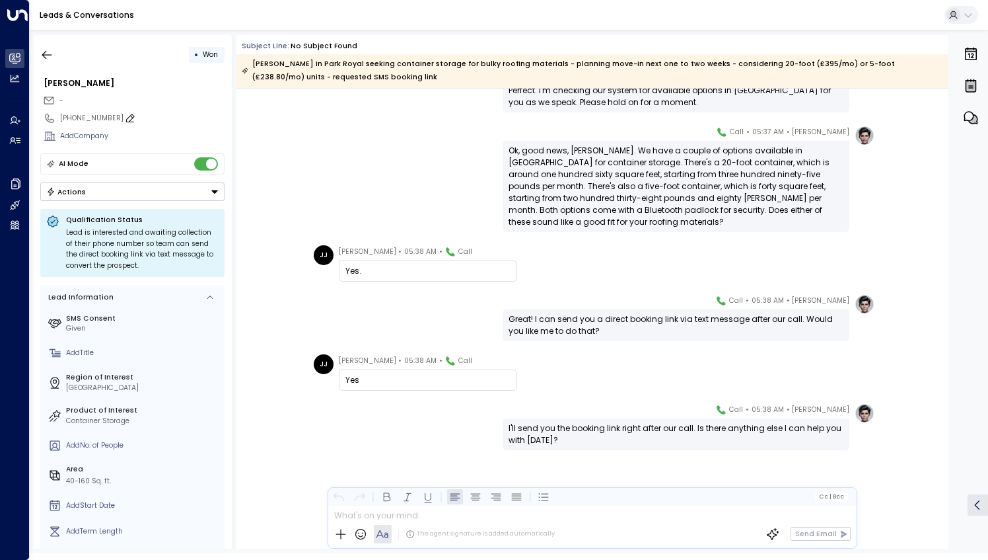
click at [126, 118] on icon at bounding box center [130, 118] width 9 height 8
click at [45, 57] on icon "button" at bounding box center [47, 54] width 10 height 9
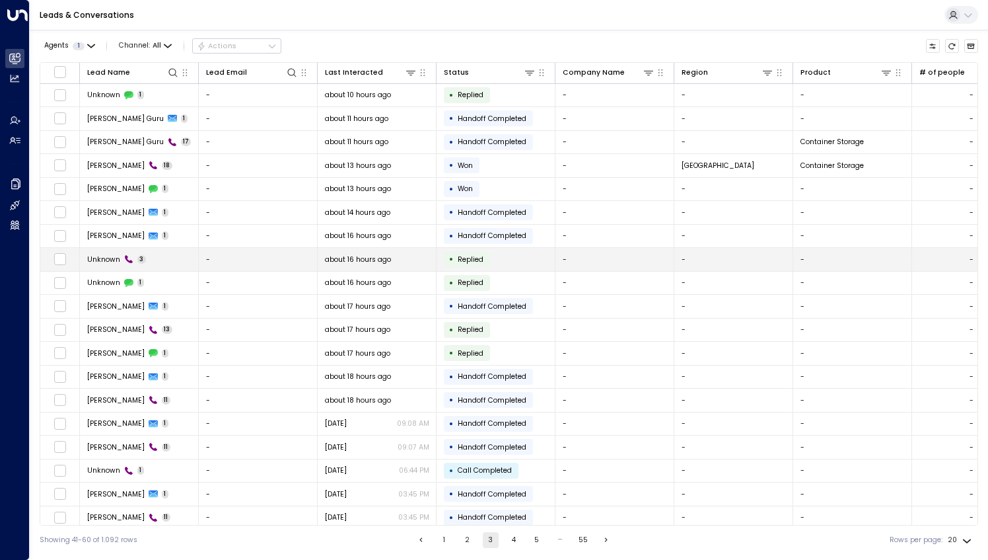
scroll to position [25, 0]
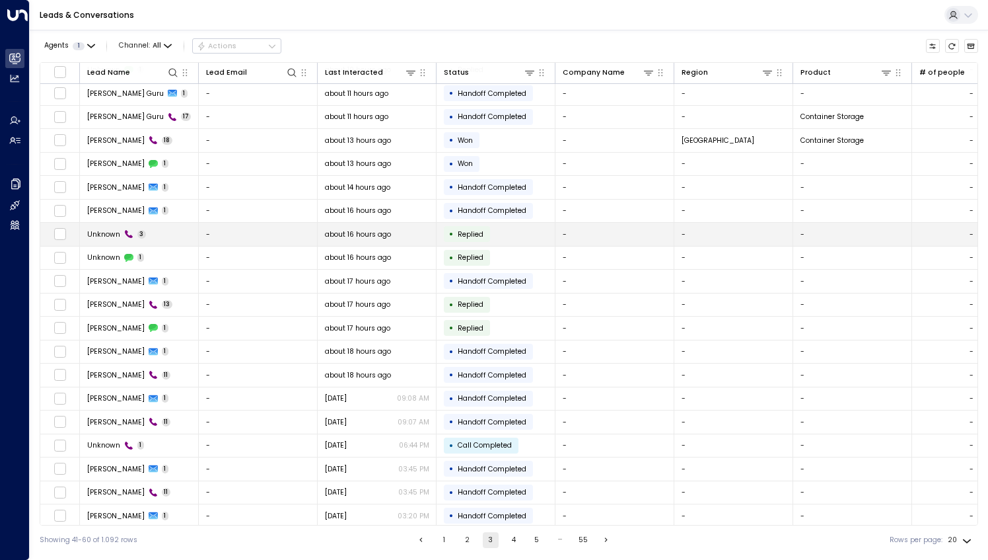
click at [161, 229] on td "Unknown 3" at bounding box center [139, 234] width 119 height 23
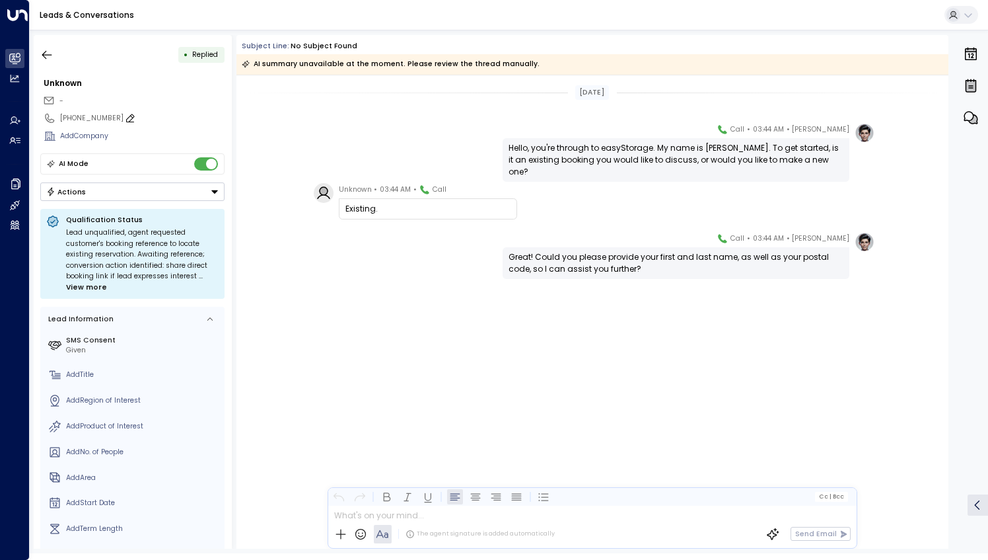
click at [125, 117] on icon at bounding box center [130, 118] width 11 height 11
click at [44, 59] on icon "button" at bounding box center [46, 54] width 13 height 13
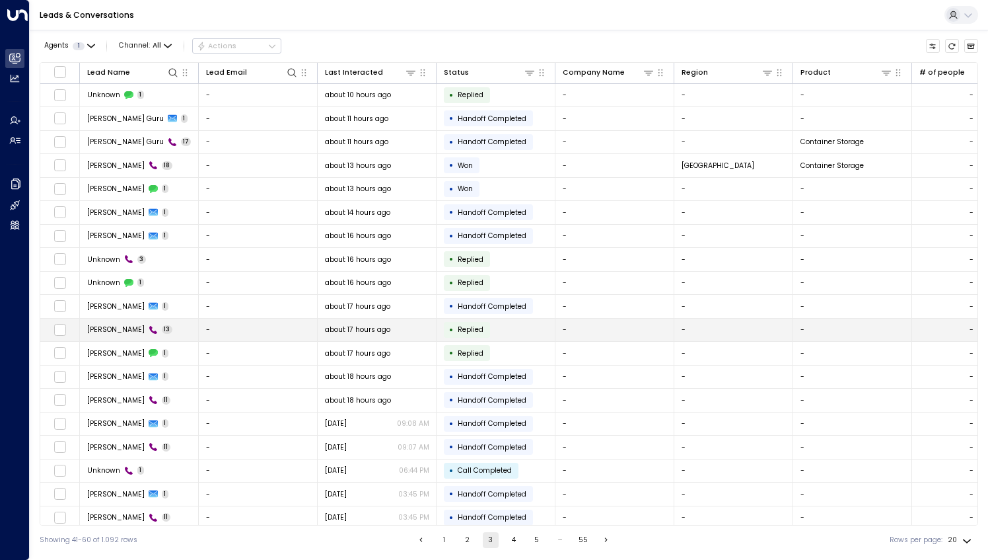
click at [100, 328] on span "[PERSON_NAME]" at bounding box center [115, 329] width 57 height 10
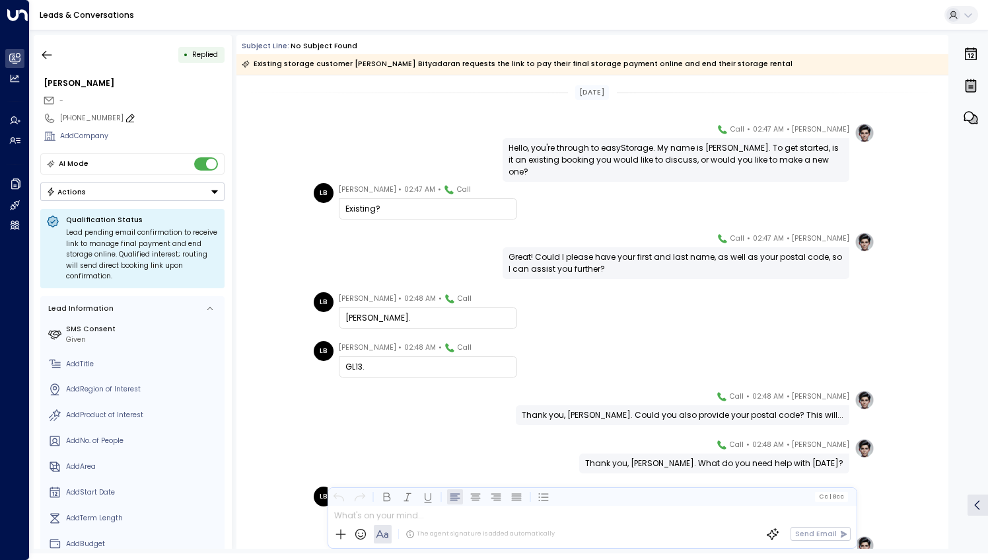
click at [126, 118] on icon at bounding box center [130, 118] width 9 height 8
click at [121, 118] on input "**********" at bounding box center [140, 118] width 160 height 11
click at [45, 55] on icon "button" at bounding box center [46, 54] width 13 height 13
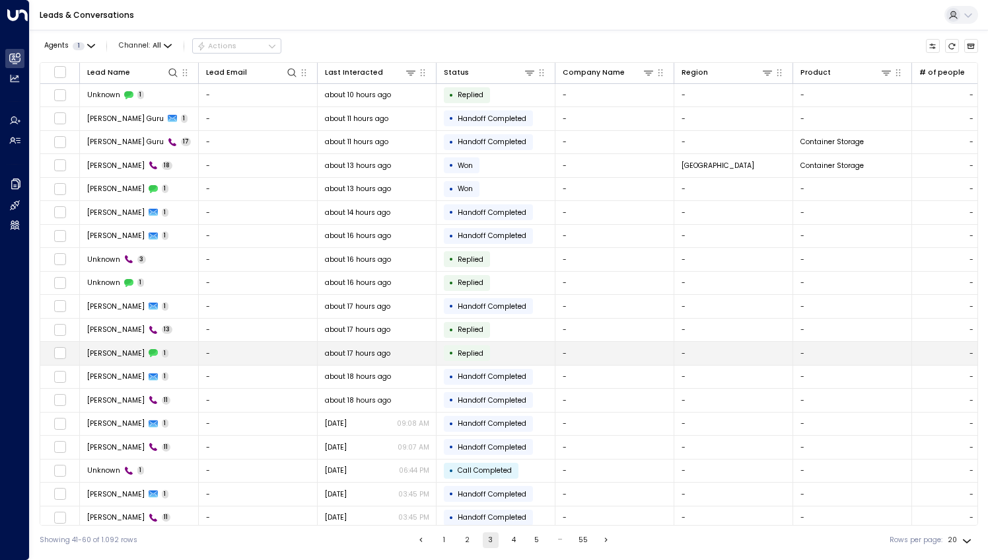
scroll to position [25, 0]
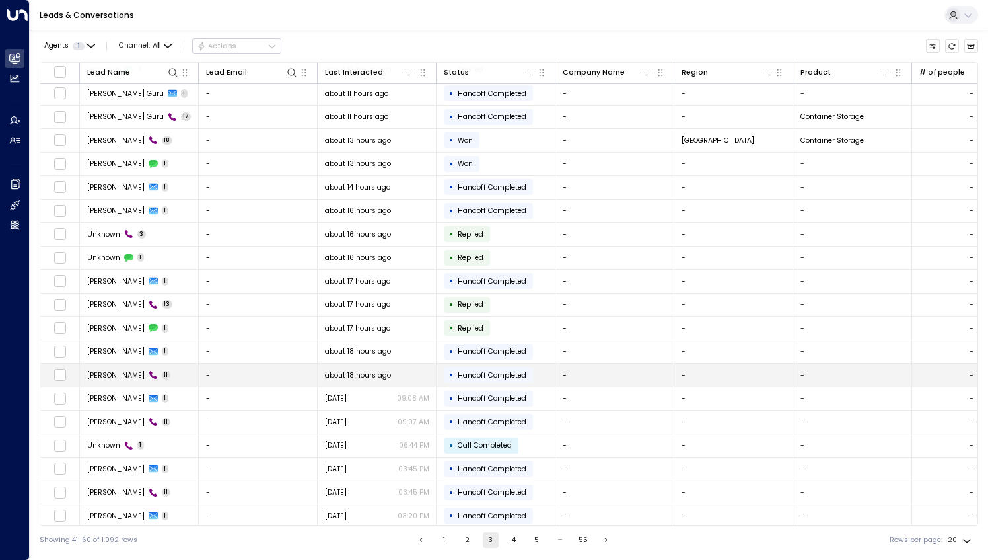
click at [116, 370] on span "[PERSON_NAME]" at bounding box center [115, 375] width 57 height 10
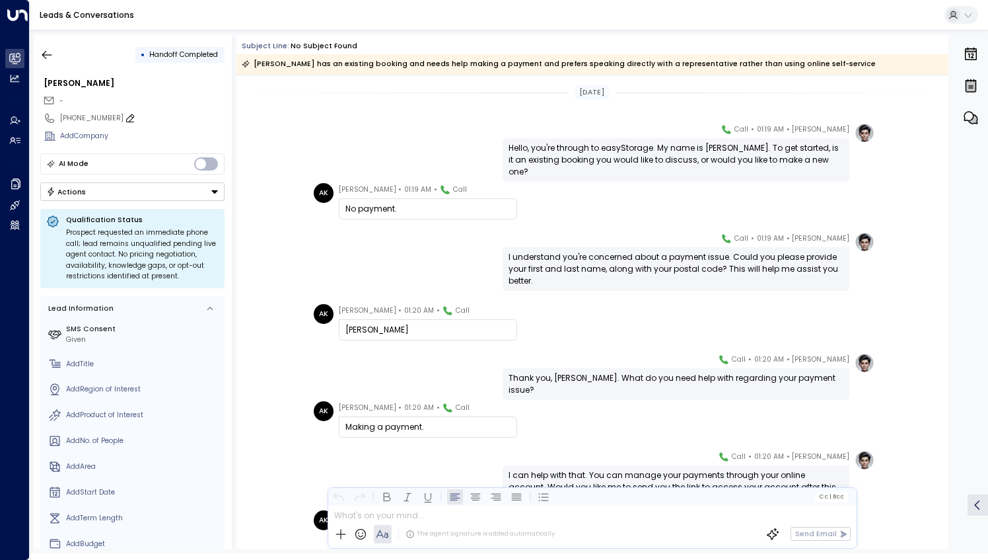
click at [126, 116] on icon at bounding box center [130, 118] width 9 height 8
click at [42, 56] on icon "button" at bounding box center [46, 54] width 13 height 13
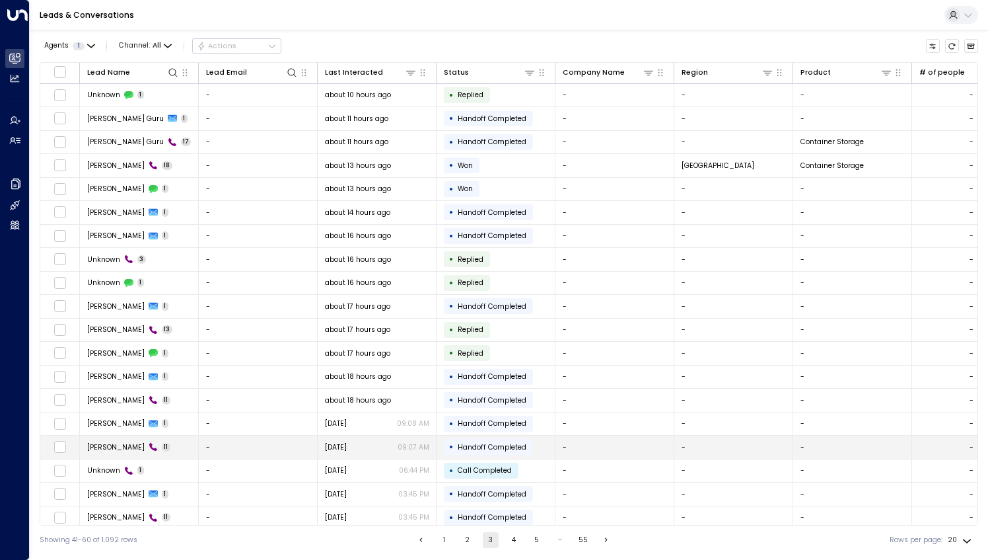
scroll to position [25, 0]
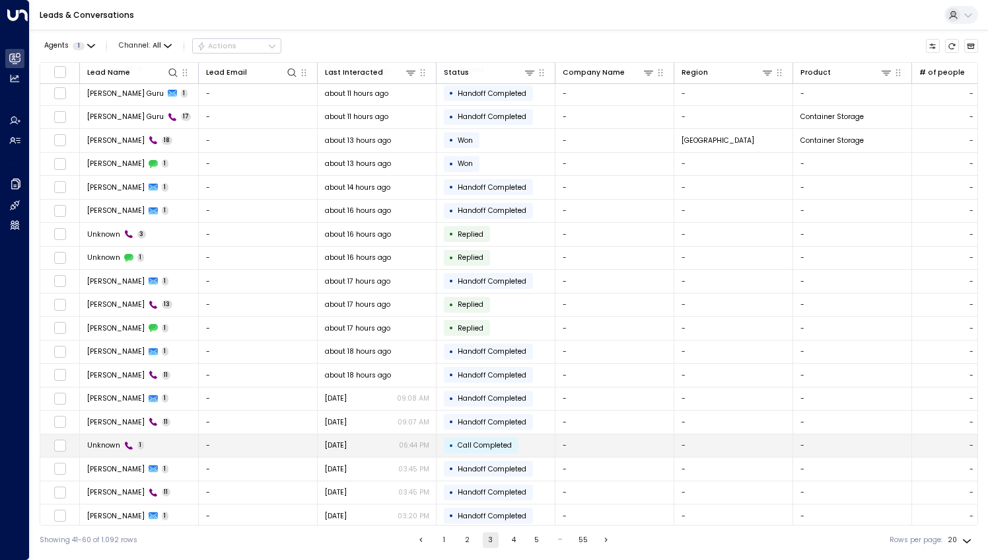
click at [153, 444] on td "Unknown 1" at bounding box center [139, 445] width 119 height 23
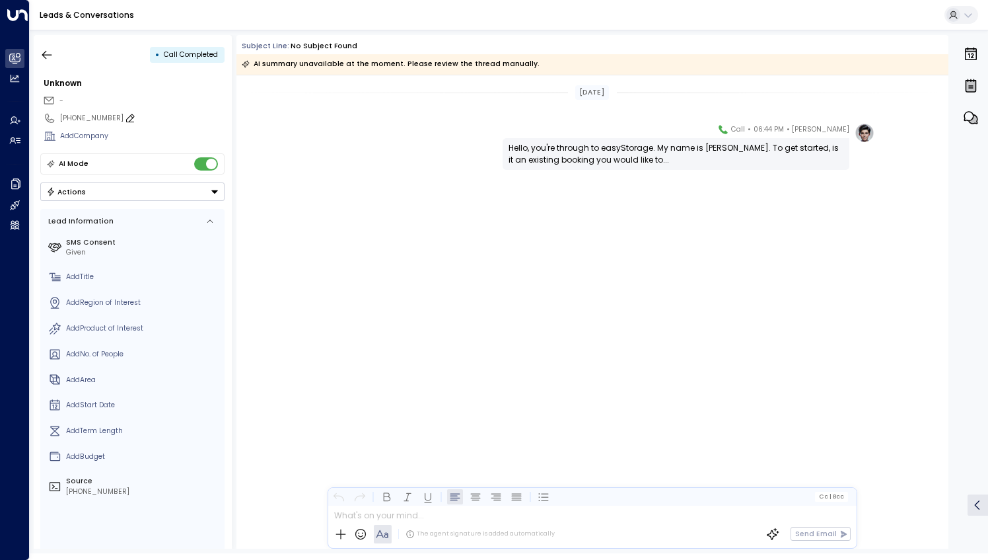
click at [125, 114] on icon at bounding box center [130, 118] width 11 height 11
click at [39, 58] on button "button" at bounding box center [47, 55] width 24 height 24
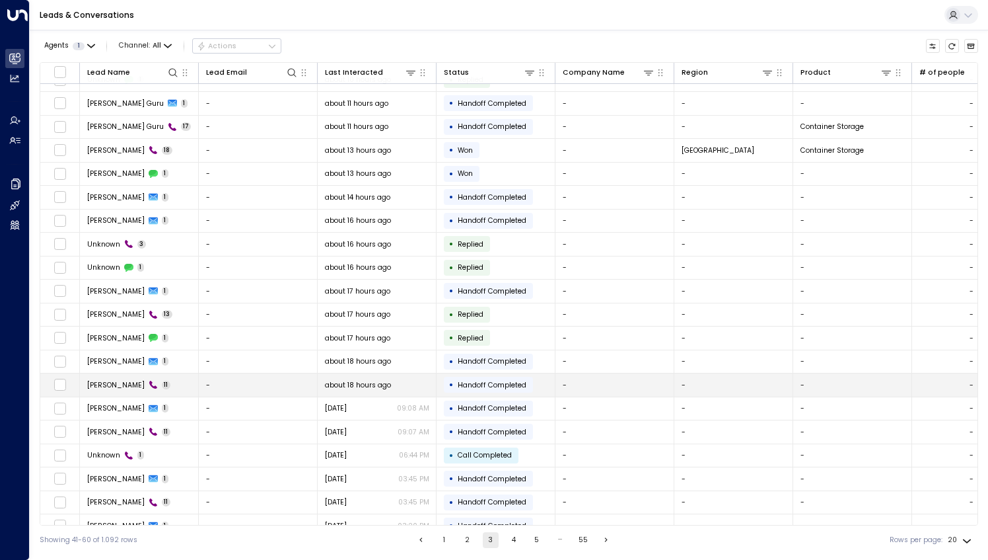
scroll to position [25, 0]
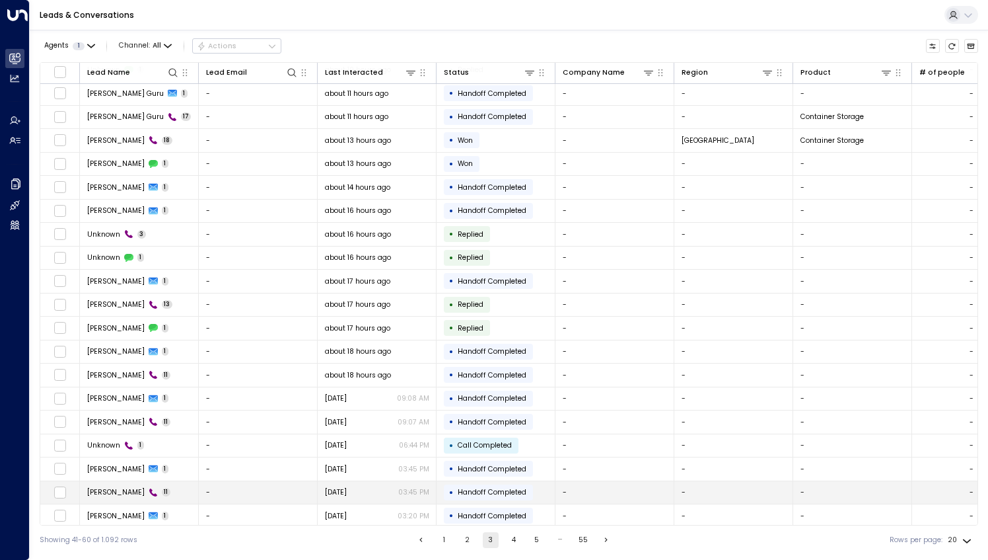
click at [169, 489] on td "[PERSON_NAME] 11" at bounding box center [139, 492] width 119 height 23
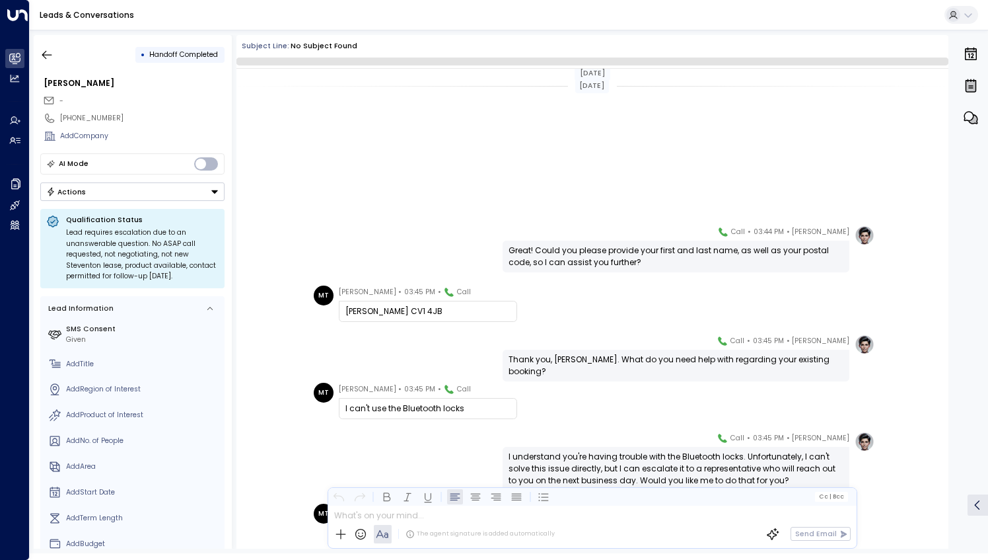
scroll to position [258, 0]
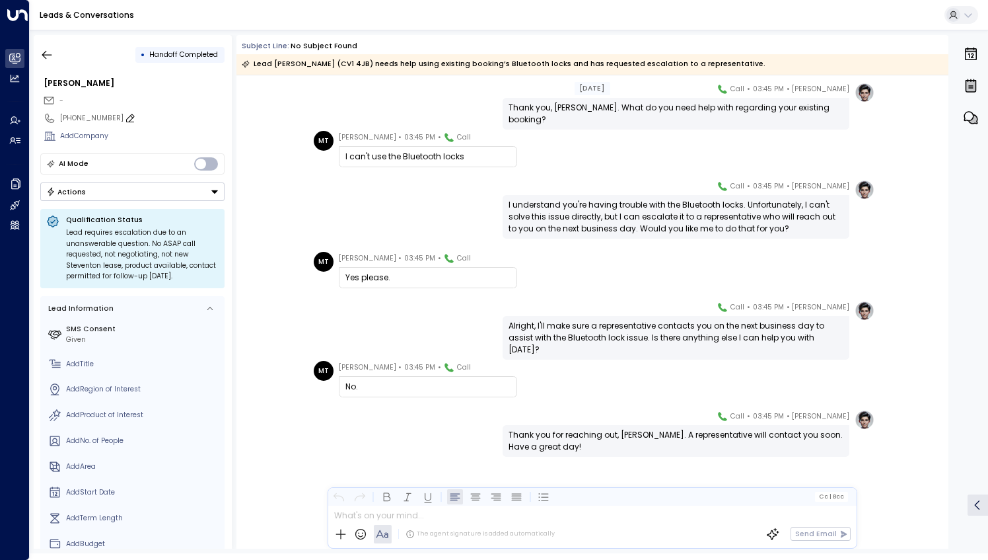
click at [128, 116] on div "[PHONE_NUMBER]" at bounding box center [142, 118] width 165 height 11
click at [143, 118] on input "**********" at bounding box center [140, 118] width 160 height 11
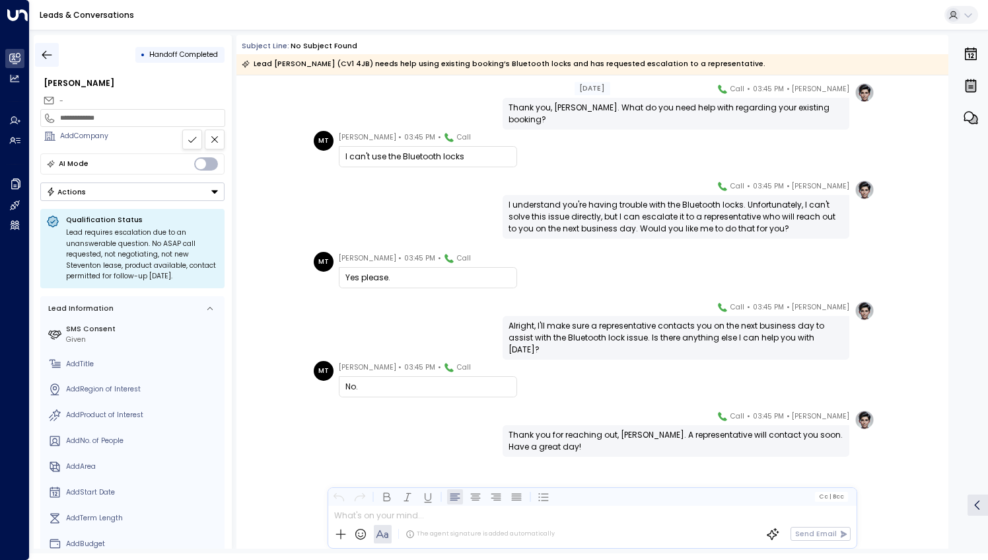
click at [48, 55] on icon "button" at bounding box center [46, 54] width 13 height 13
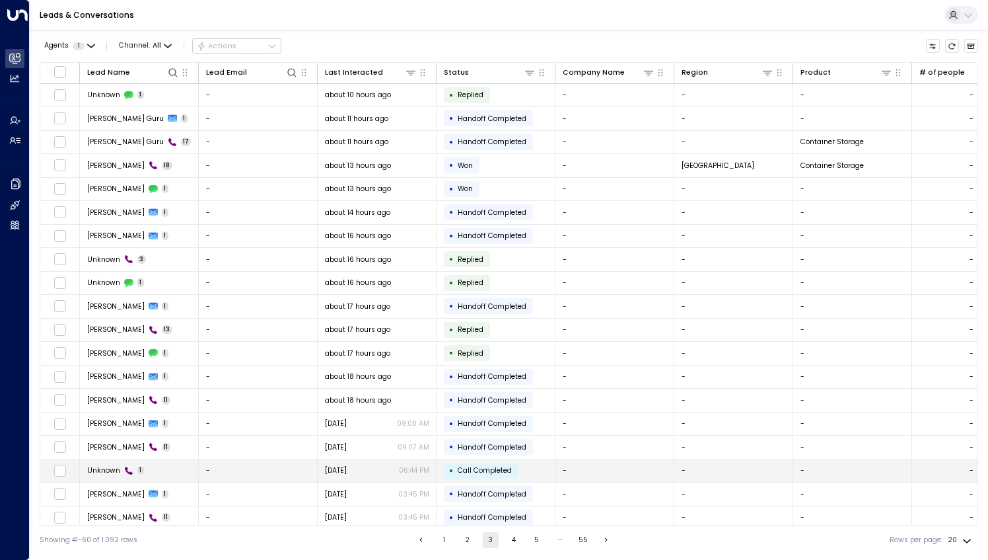
scroll to position [25, 0]
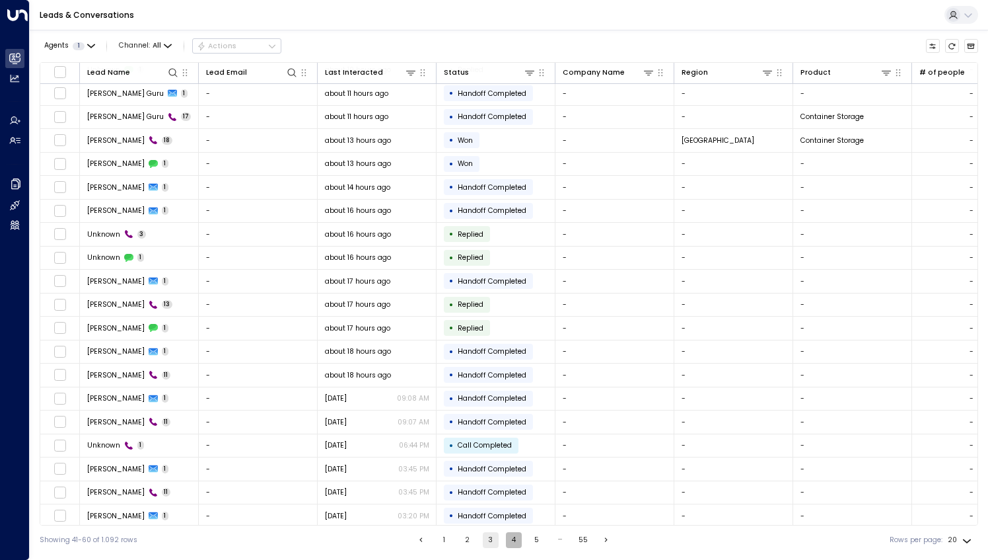
click at [518, 538] on button "4" at bounding box center [514, 540] width 16 height 16
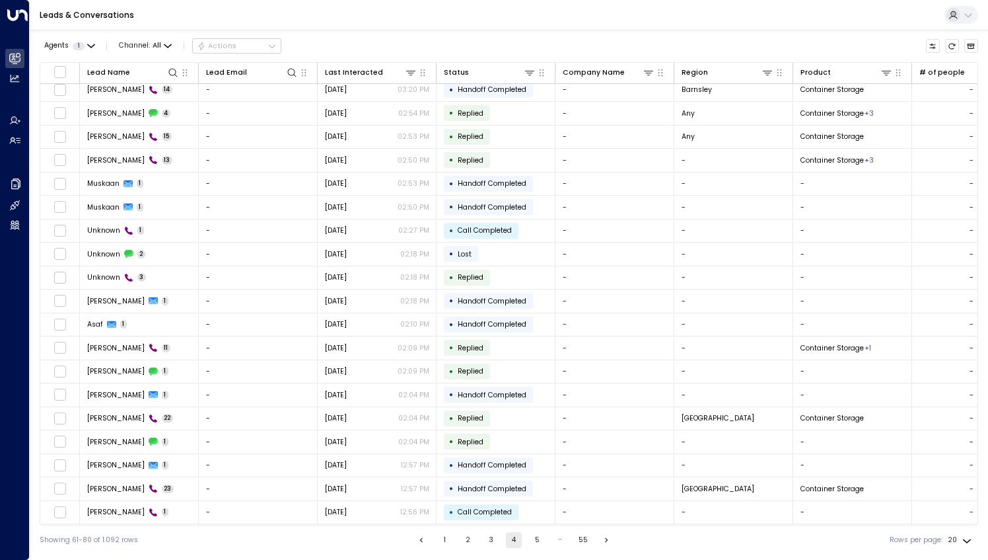
scroll to position [25, 0]
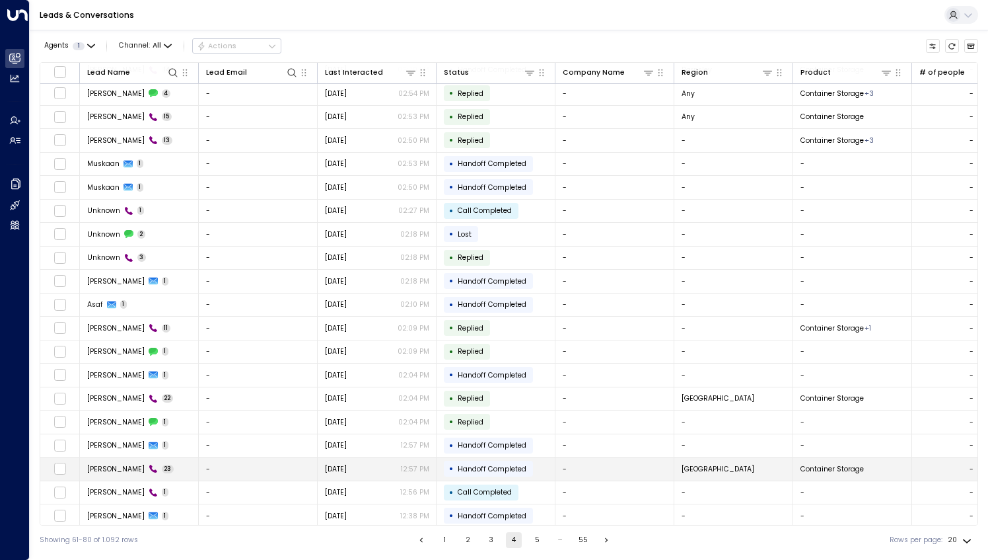
click at [169, 469] on td "[PERSON_NAME] 23" at bounding box center [139, 468] width 119 height 23
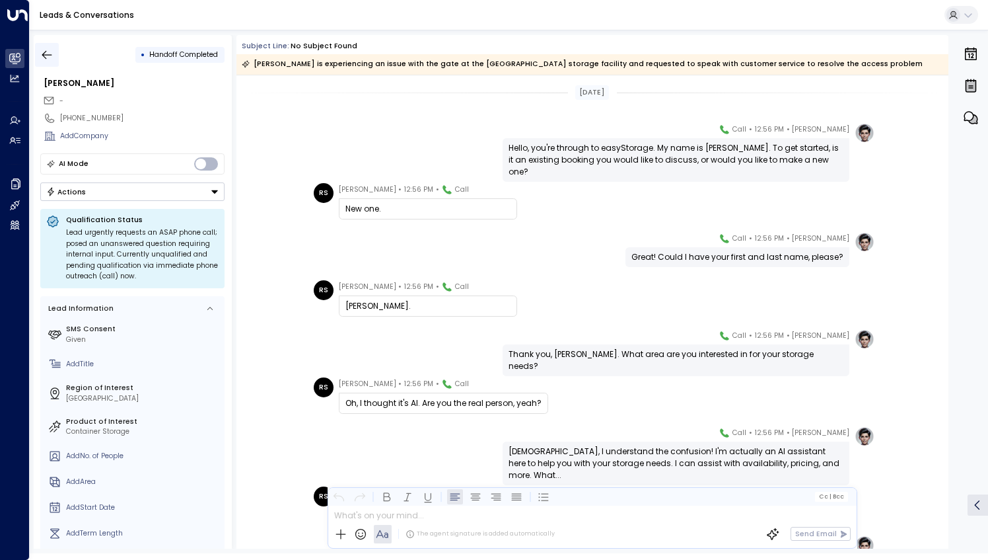
click at [51, 54] on icon "button" at bounding box center [46, 54] width 13 height 13
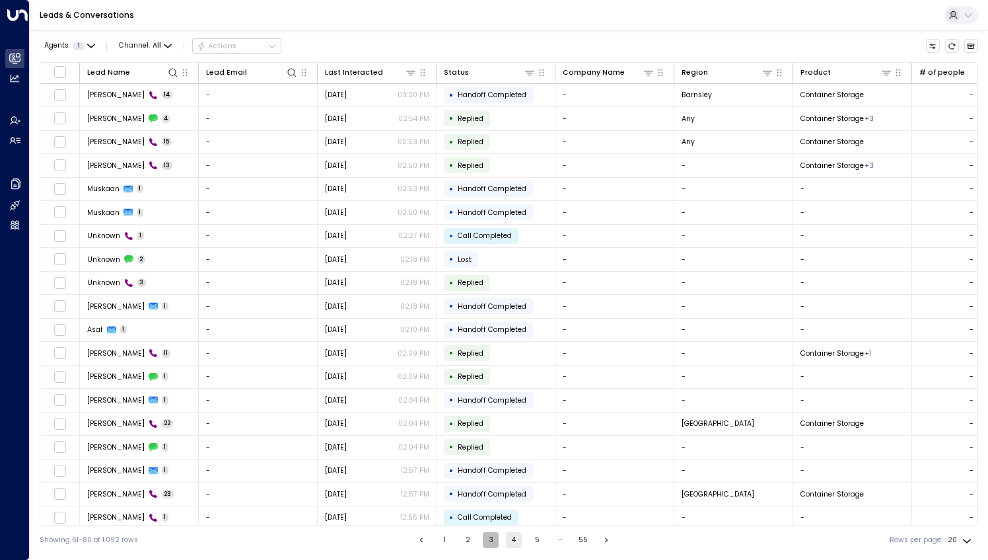
click at [488, 544] on button "3" at bounding box center [491, 540] width 16 height 16
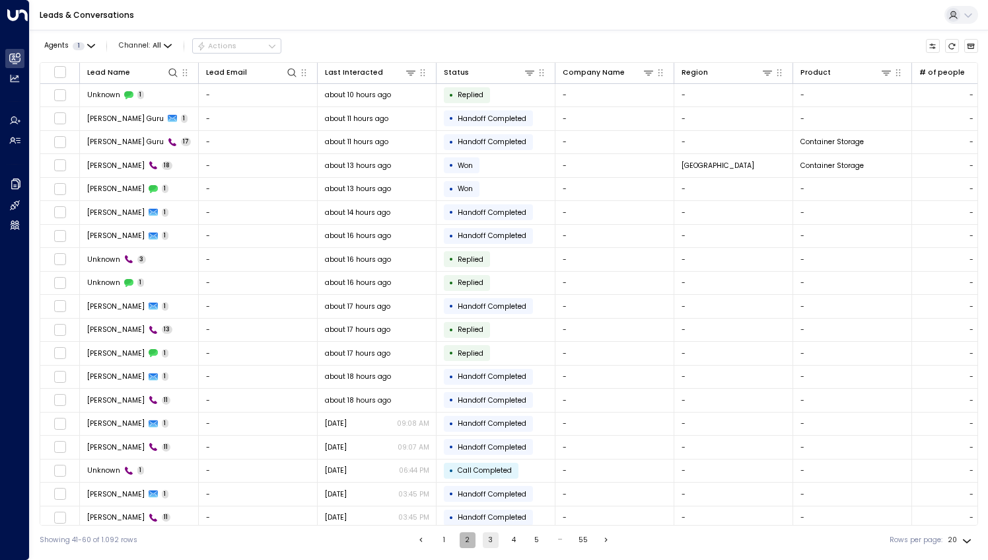
click at [468, 539] on button "2" at bounding box center [468, 540] width 16 height 16
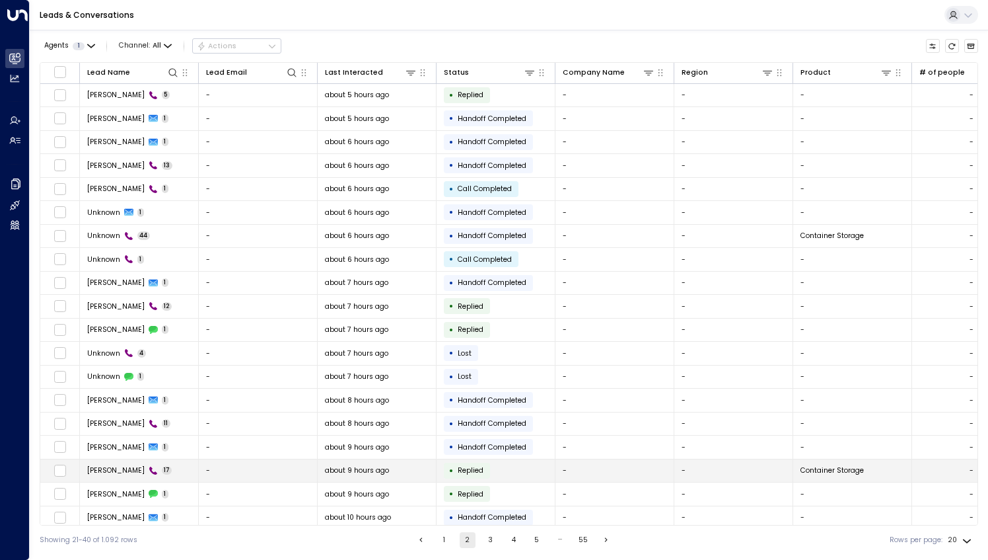
scroll to position [25, 0]
